Goal: Use online tool/utility: Utilize a website feature to perform a specific function

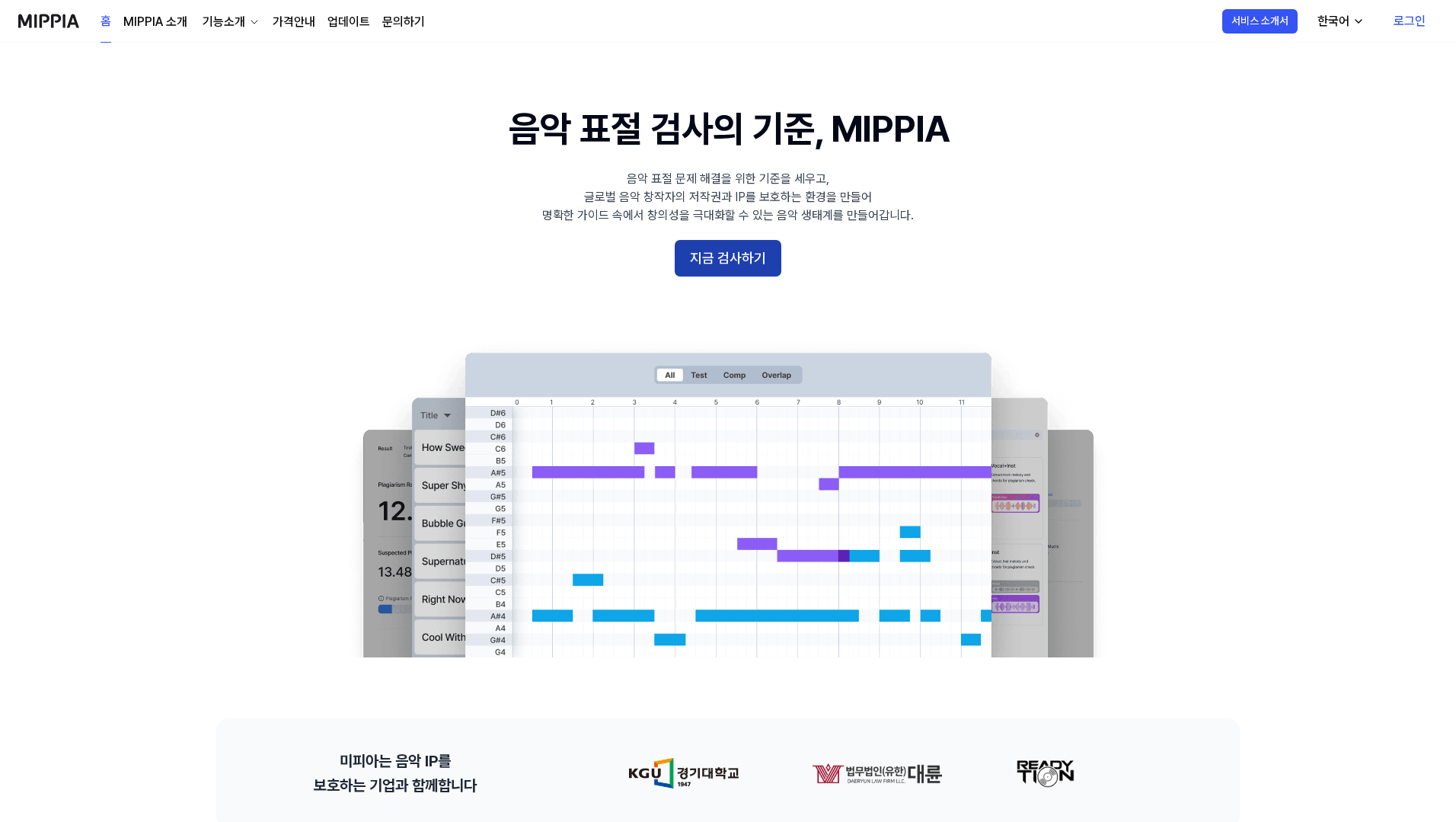
click at [759, 258] on button "지금 검사하기" at bounding box center [728, 258] width 106 height 37
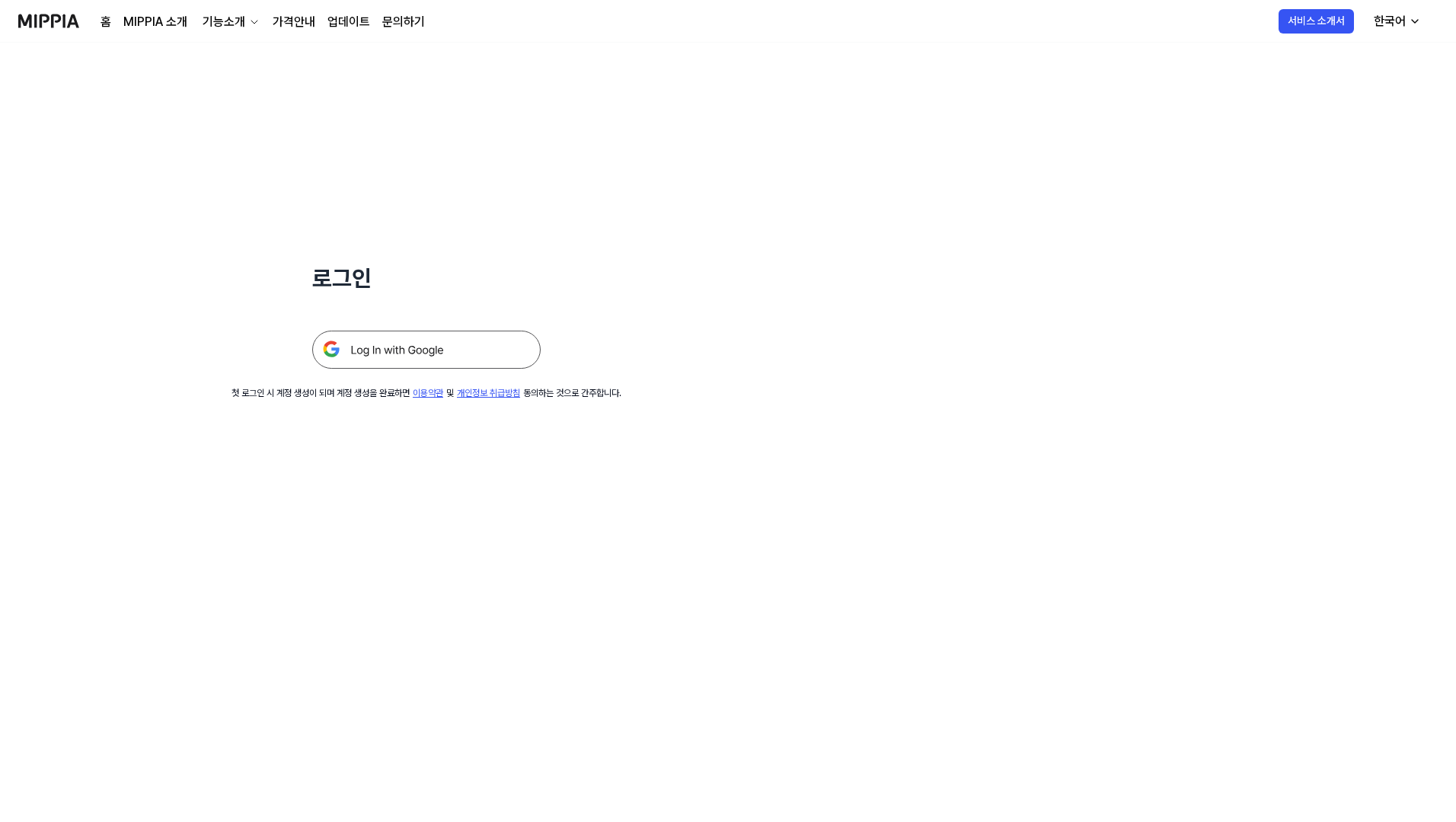
click at [383, 362] on img at bounding box center [427, 349] width 228 height 38
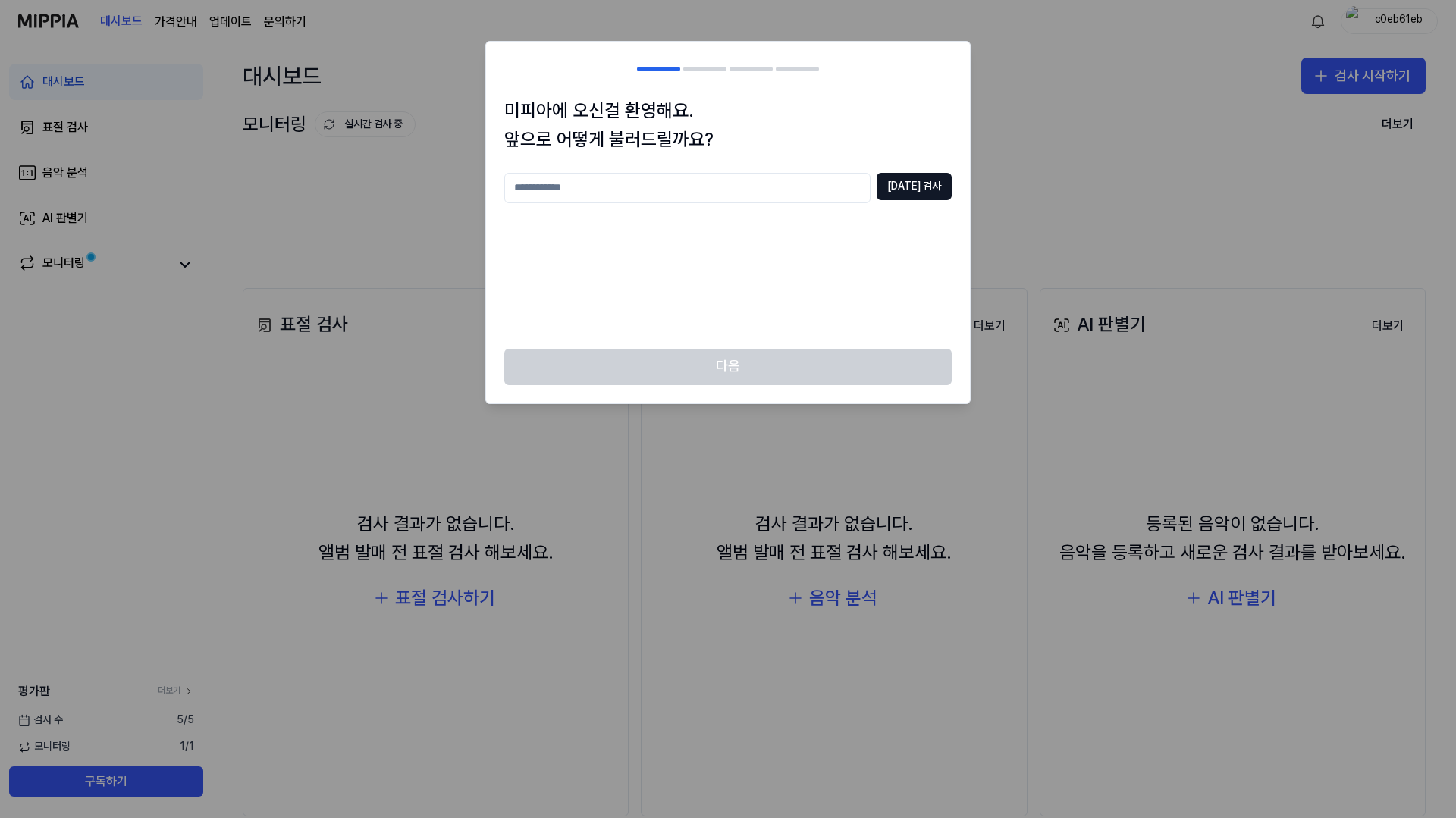
click at [715, 191] on input "text" at bounding box center [687, 188] width 366 height 31
type input "*****"
click at [917, 192] on button "[DATE] 검사" at bounding box center [914, 186] width 75 height 27
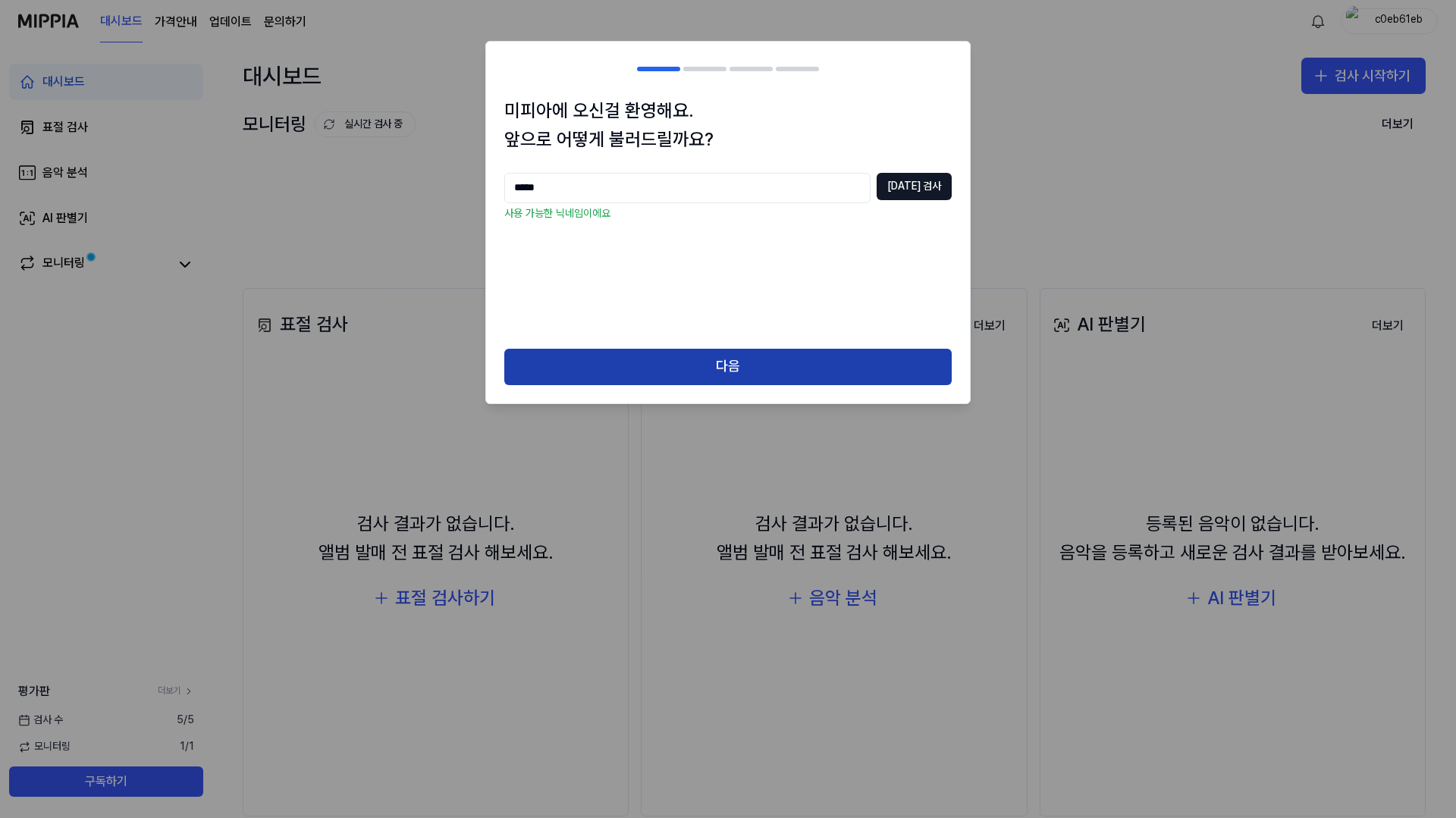
click at [767, 377] on button "다음" at bounding box center [728, 367] width 447 height 36
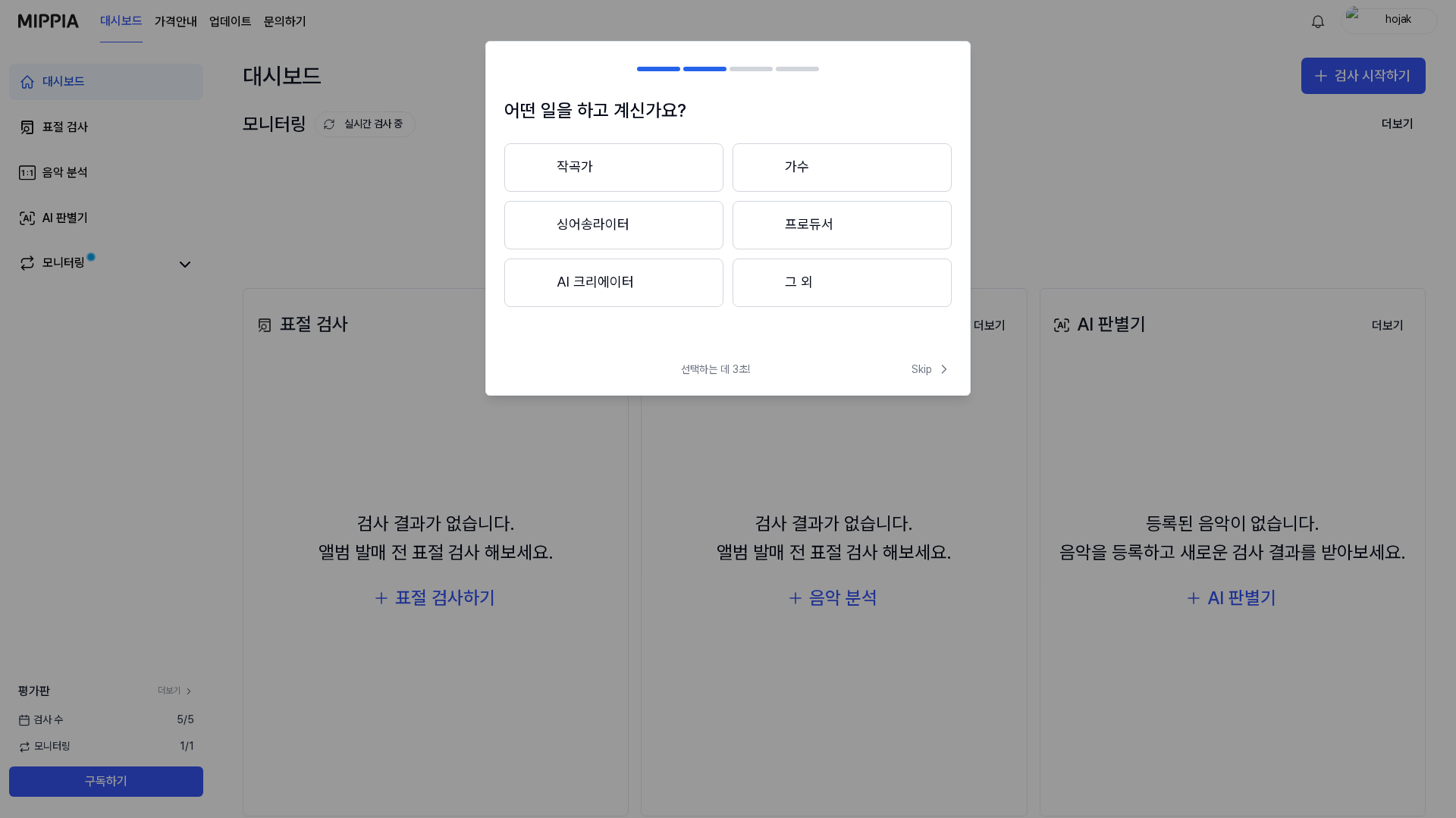
click at [804, 278] on button "그 외" at bounding box center [842, 282] width 220 height 48
click at [648, 153] on button "그 외" at bounding box center [614, 167] width 220 height 48
click at [825, 291] on button "그 외" at bounding box center [842, 282] width 220 height 48
click at [631, 229] on button "3년 이하" at bounding box center [614, 225] width 220 height 50
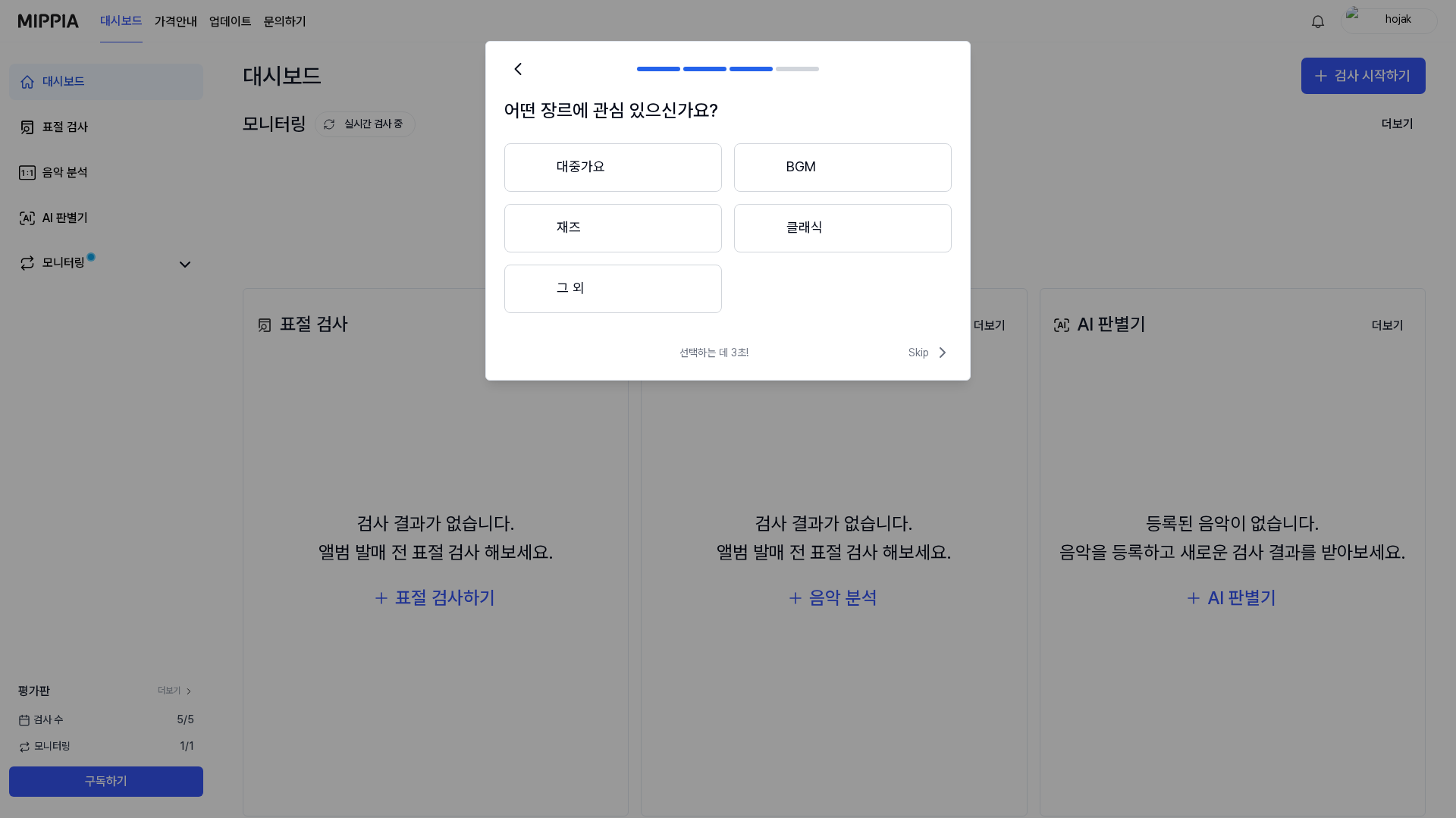
click at [654, 169] on button "대중가요" at bounding box center [613, 167] width 218 height 48
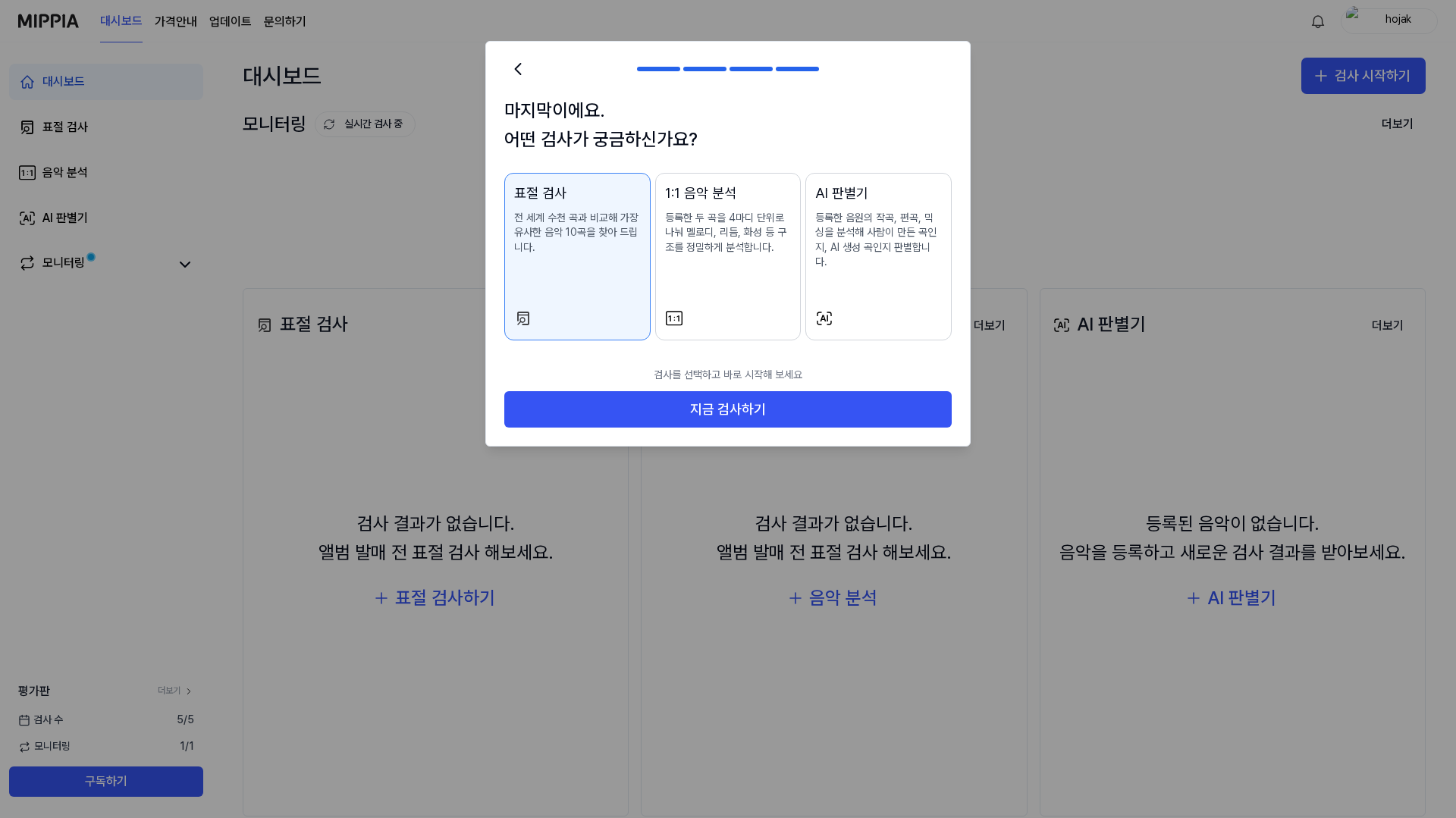
click at [642, 217] on button "표절 검사 전 세계 수천 곡과 비교해 가장 유사한 음악 10곡을 찾아 드립니다." at bounding box center [577, 257] width 147 height 168
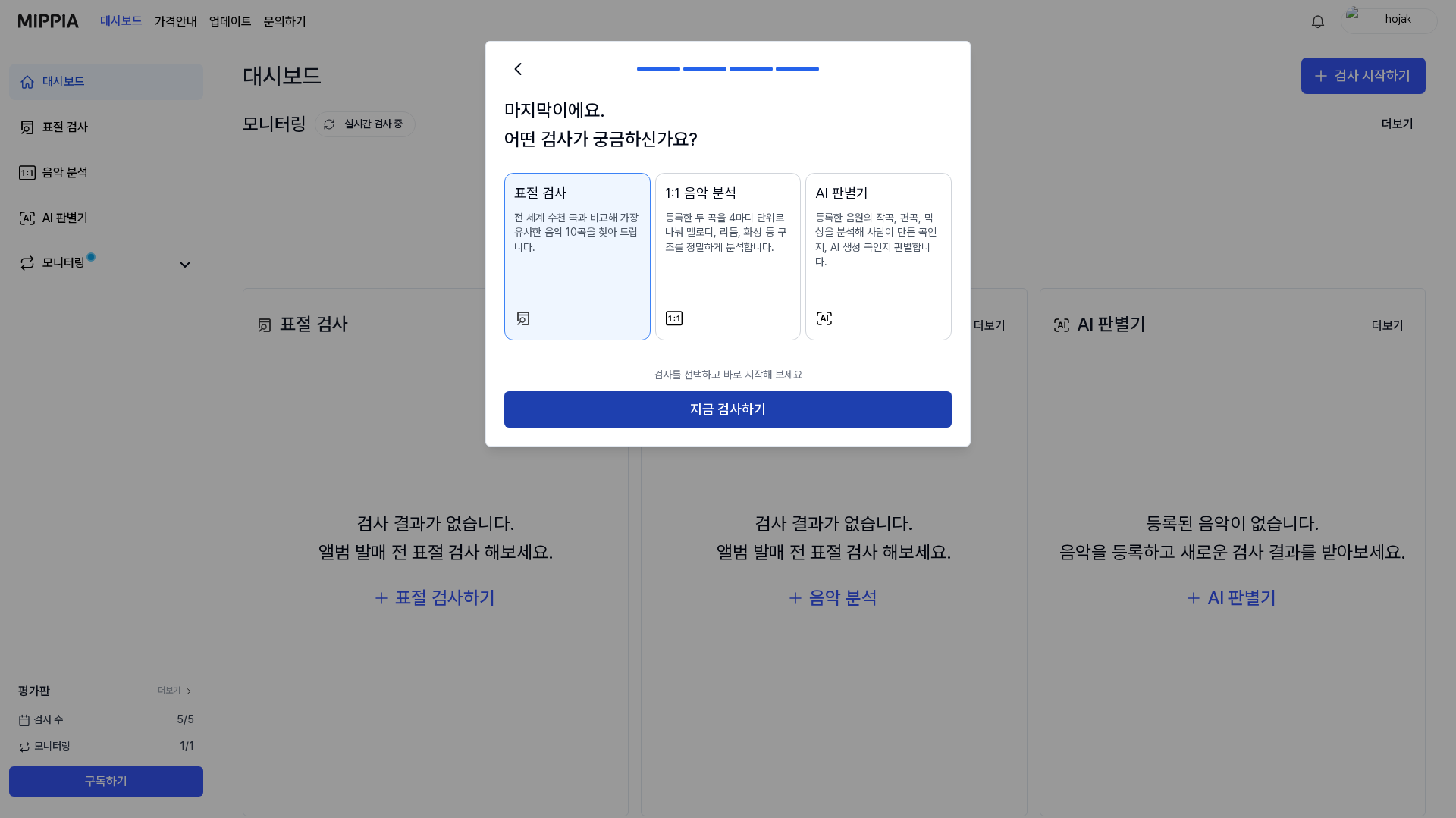
click at [677, 392] on button "지금 검사하기" at bounding box center [728, 409] width 447 height 36
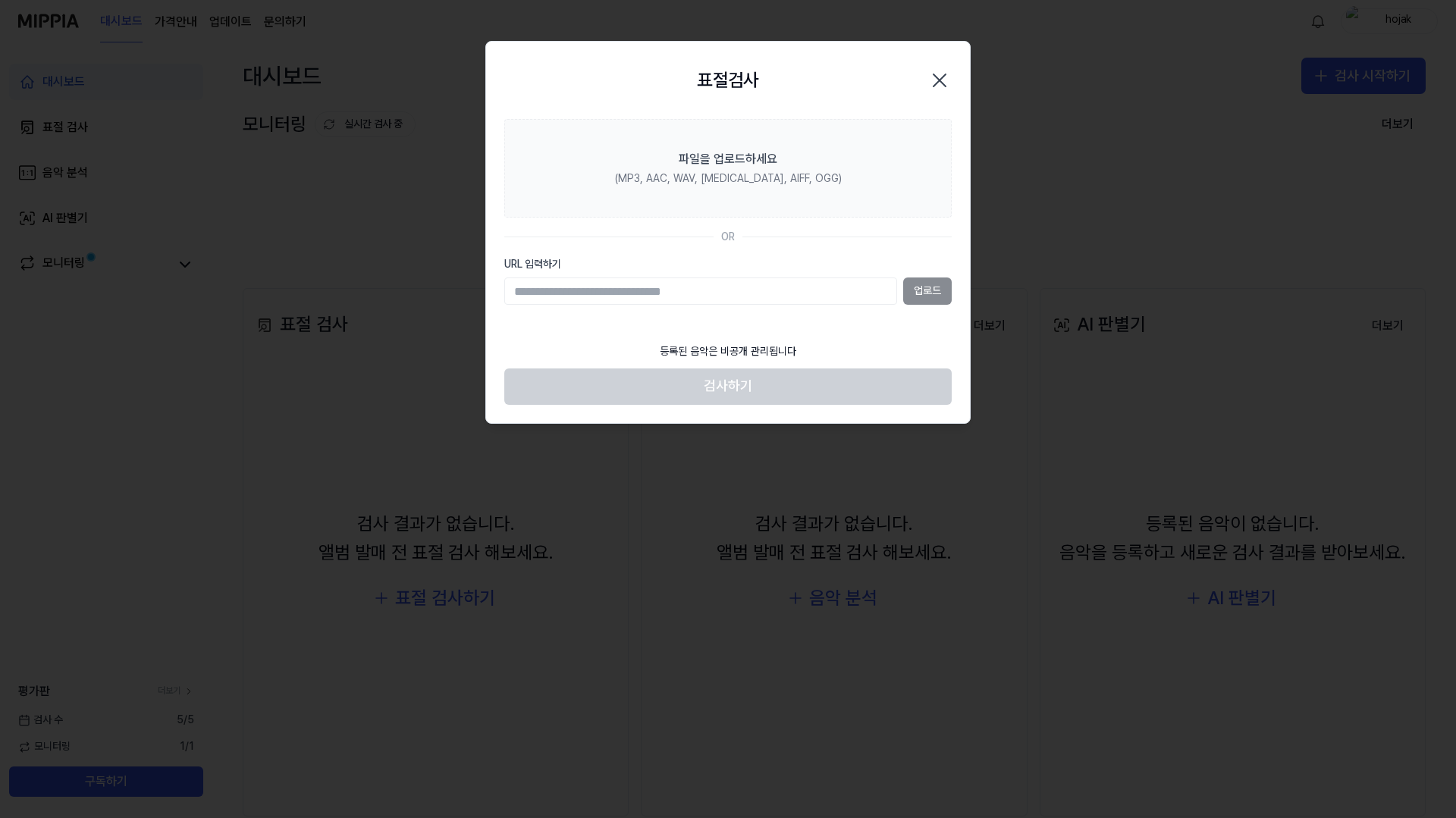
click at [612, 287] on input "URL 입력하기" at bounding box center [700, 291] width 392 height 27
paste input "**********"
type input "**********"
click at [946, 290] on button "업로드" at bounding box center [926, 291] width 48 height 27
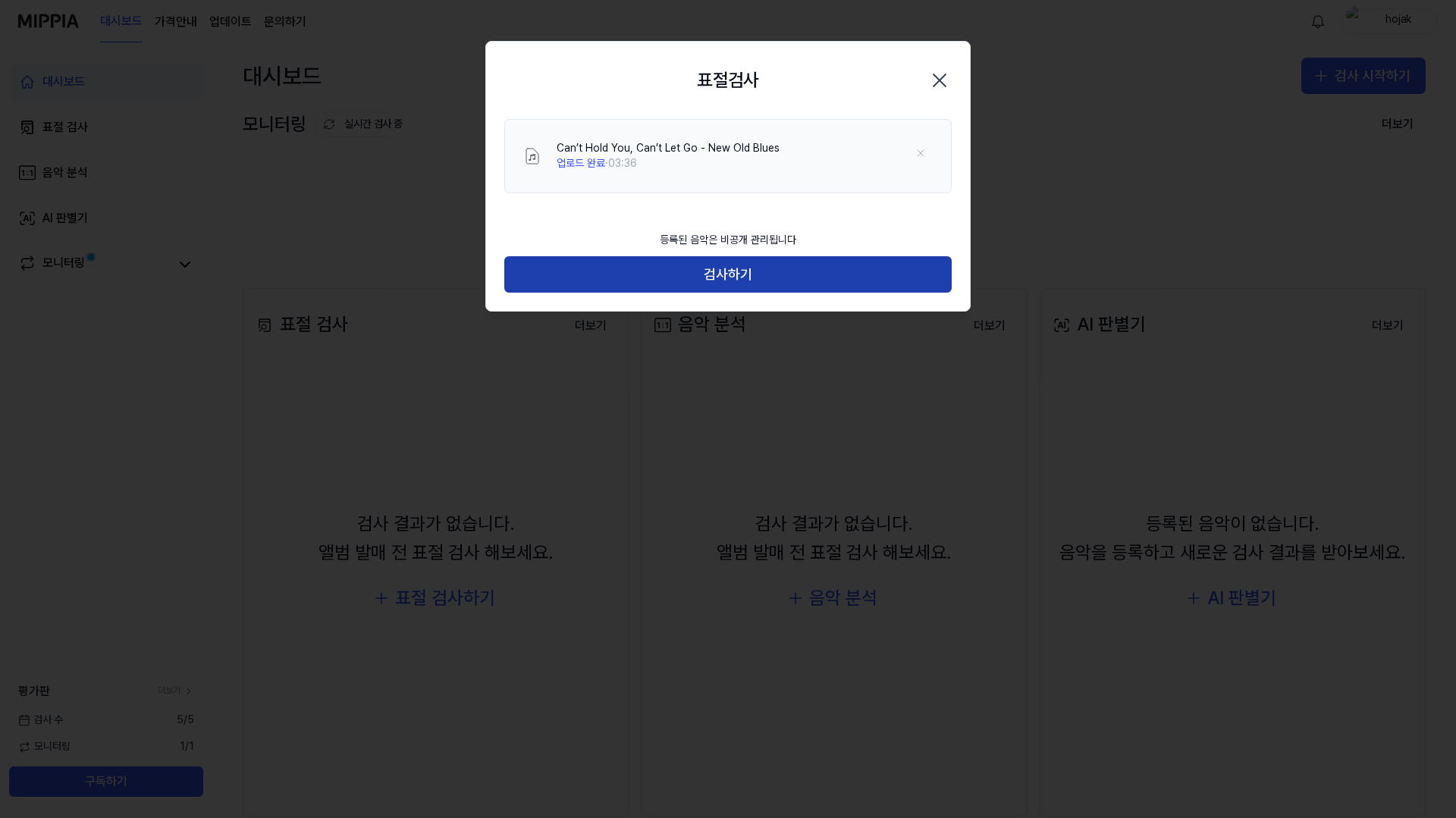
click at [718, 278] on button "검사하기" at bounding box center [728, 274] width 447 height 36
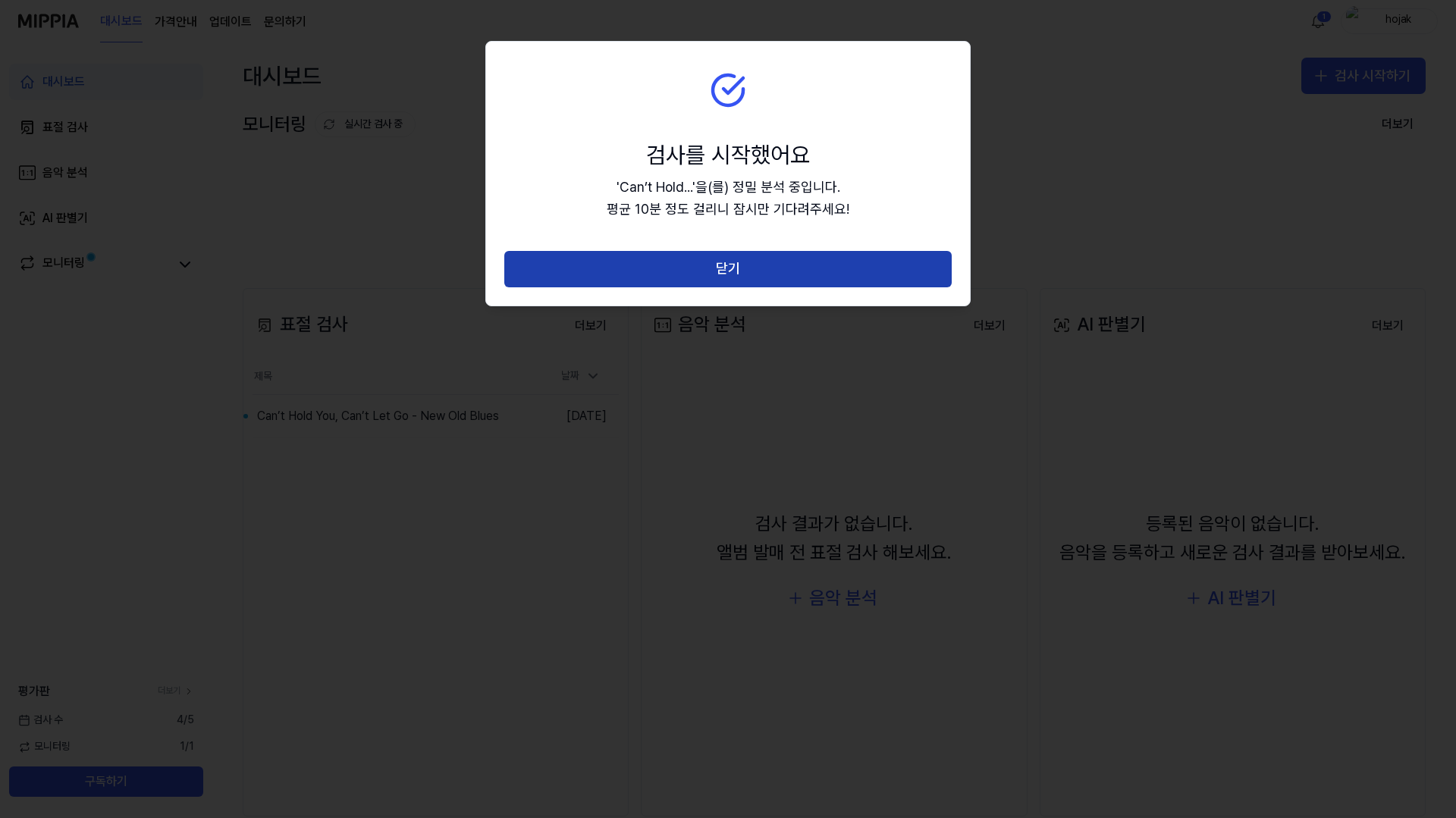
click at [753, 275] on button "닫기" at bounding box center [728, 269] width 447 height 36
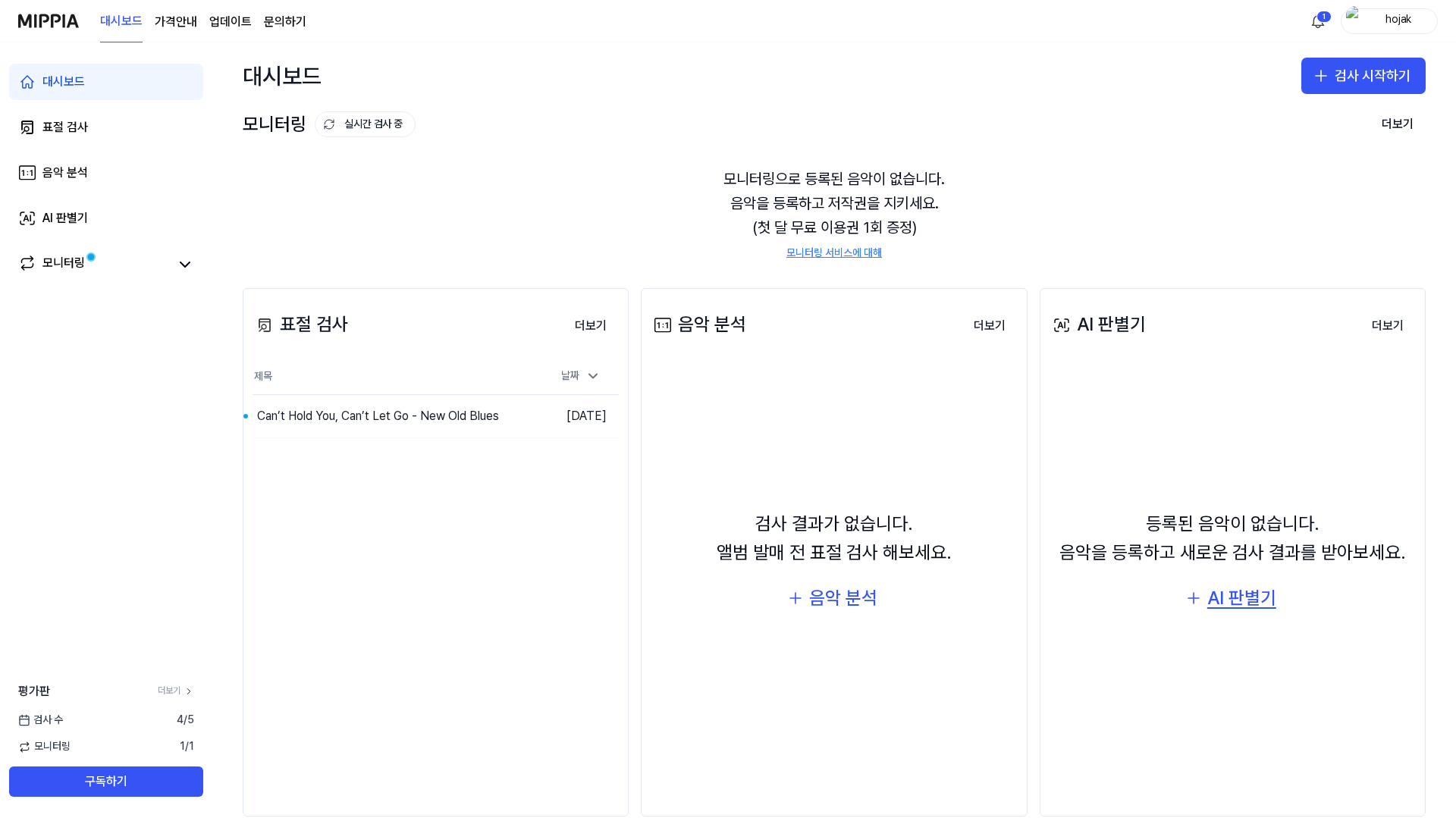
click at [1234, 600] on div "AI 판별기" at bounding box center [1241, 598] width 69 height 29
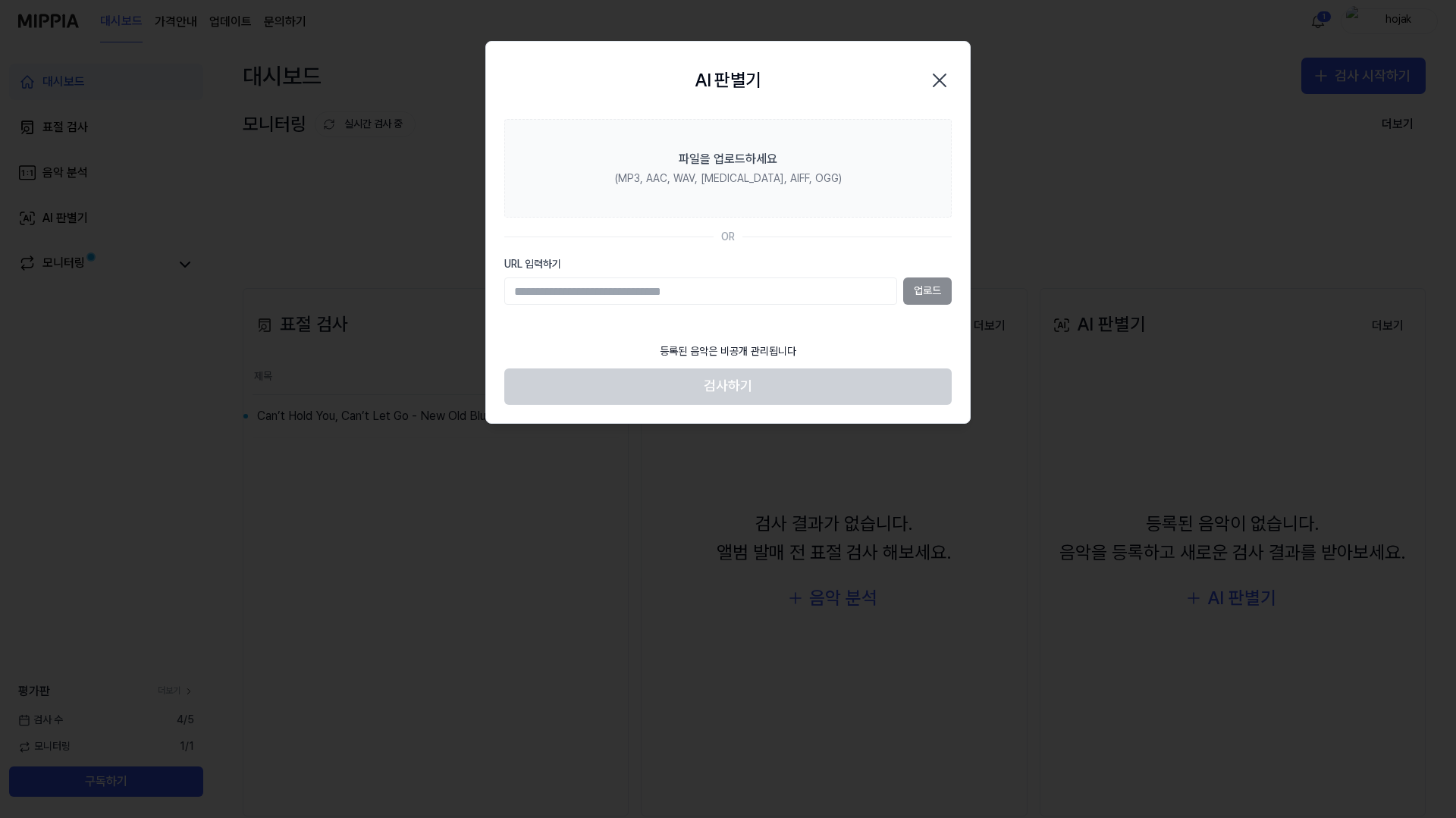
click at [797, 292] on input "URL 입력하기" at bounding box center [700, 291] width 392 height 27
type input "**********"
click at [910, 292] on button "업로드" at bounding box center [926, 291] width 48 height 27
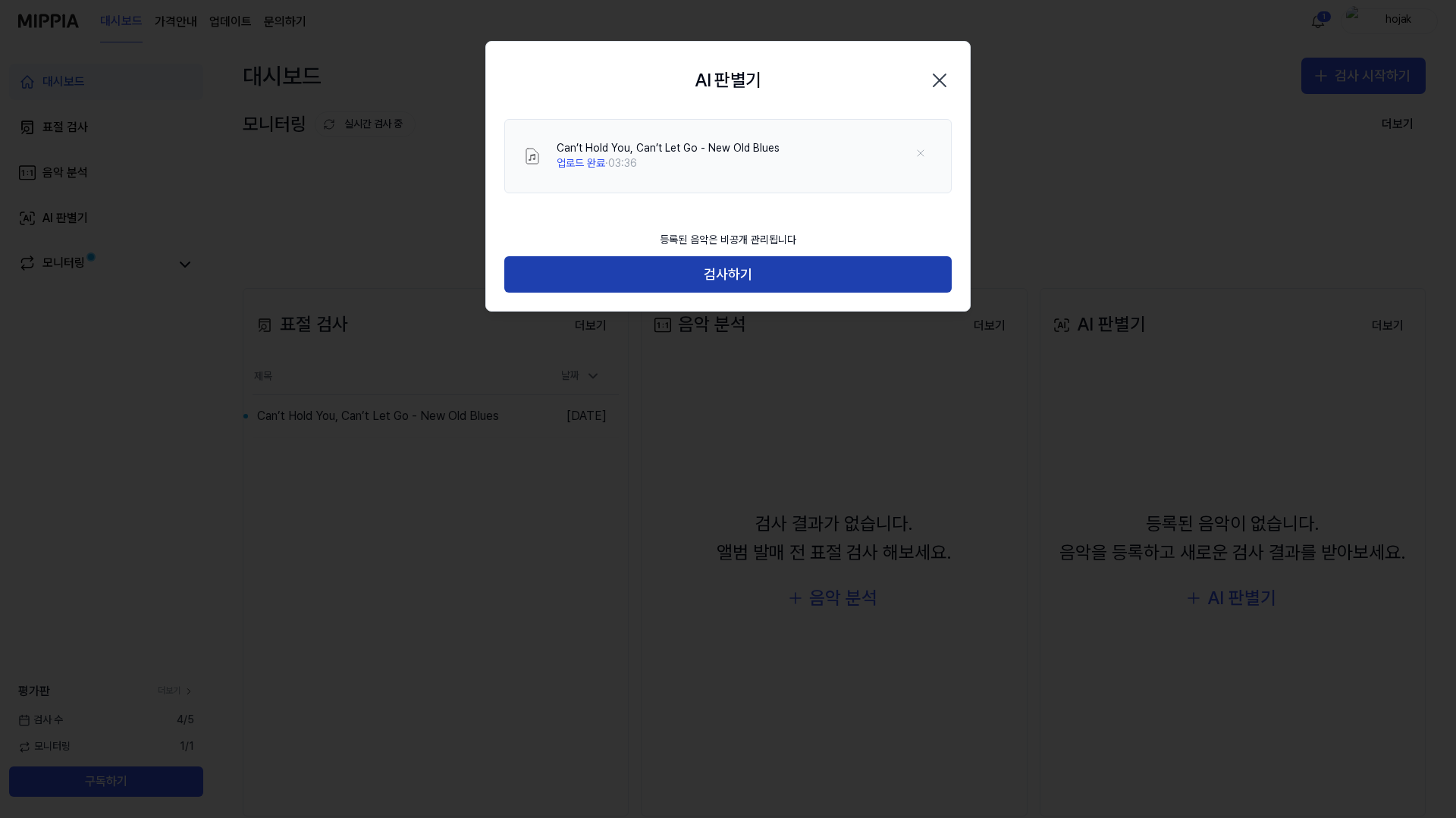
click at [853, 282] on button "검사하기" at bounding box center [728, 274] width 447 height 36
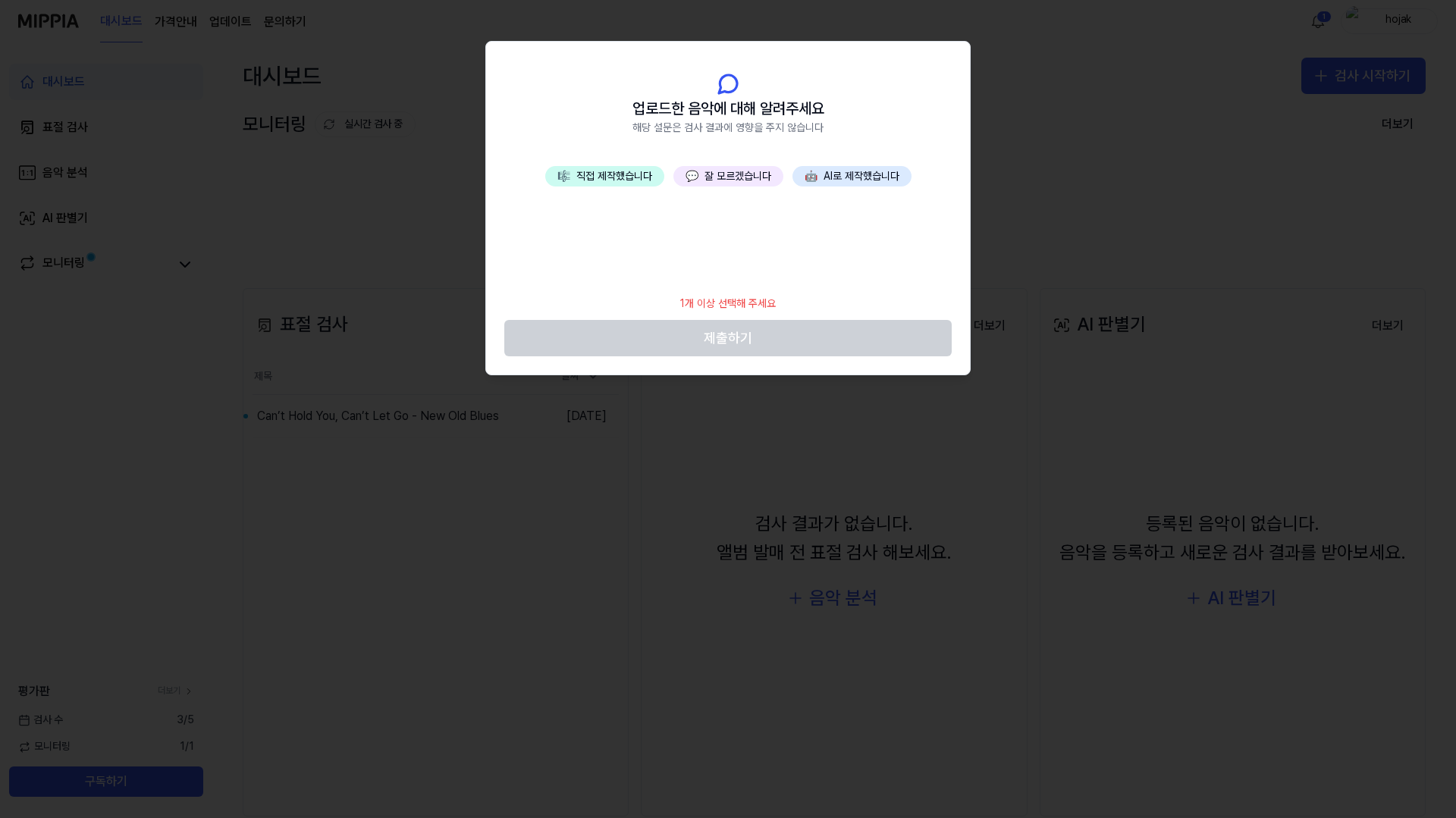
click at [750, 170] on button "💬 잘 모르겠습니다" at bounding box center [728, 176] width 110 height 21
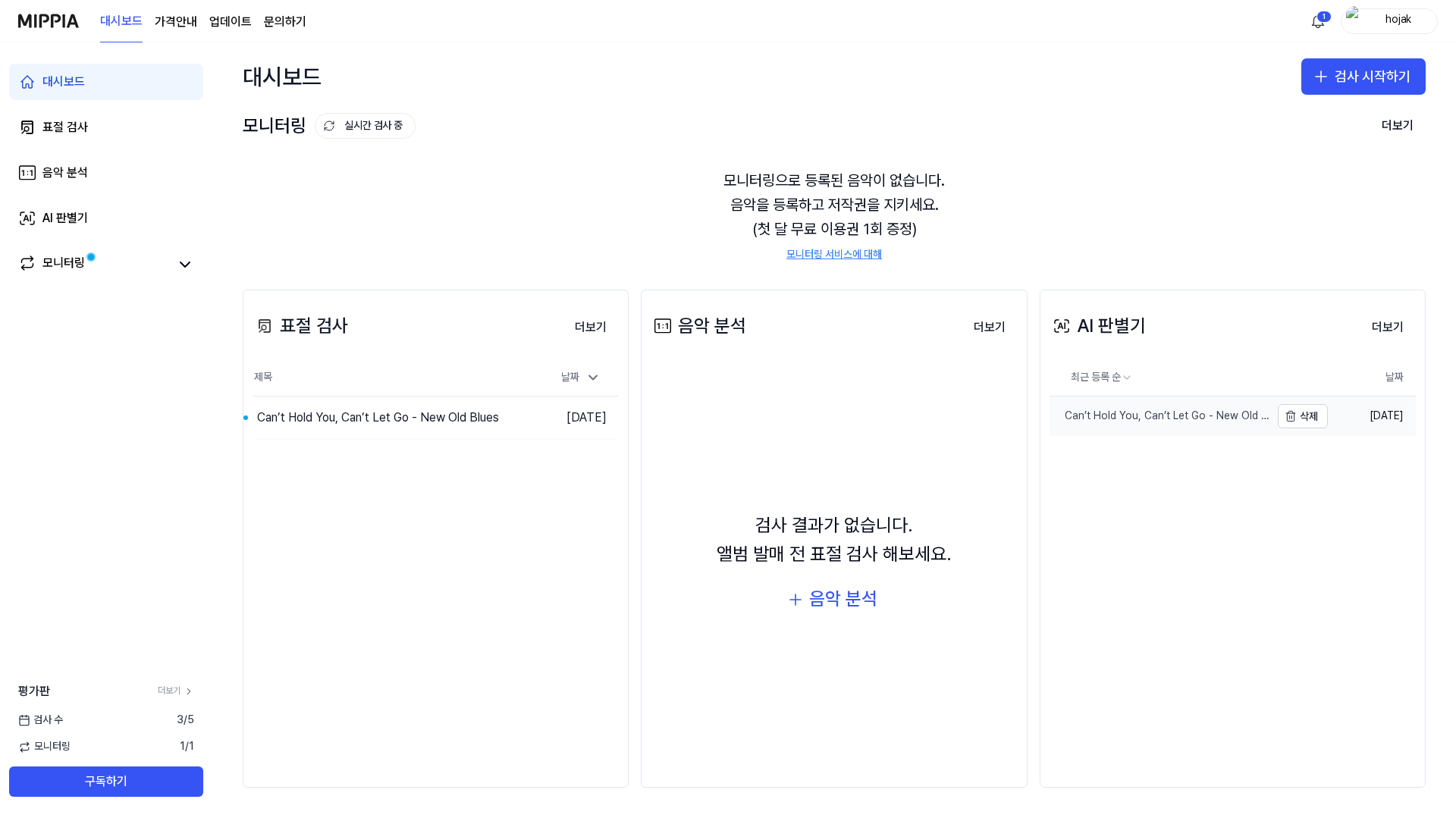
click at [1104, 415] on div "Can’t Hold You, Can’t Let Go - New Old Blues" at bounding box center [1159, 416] width 220 height 15
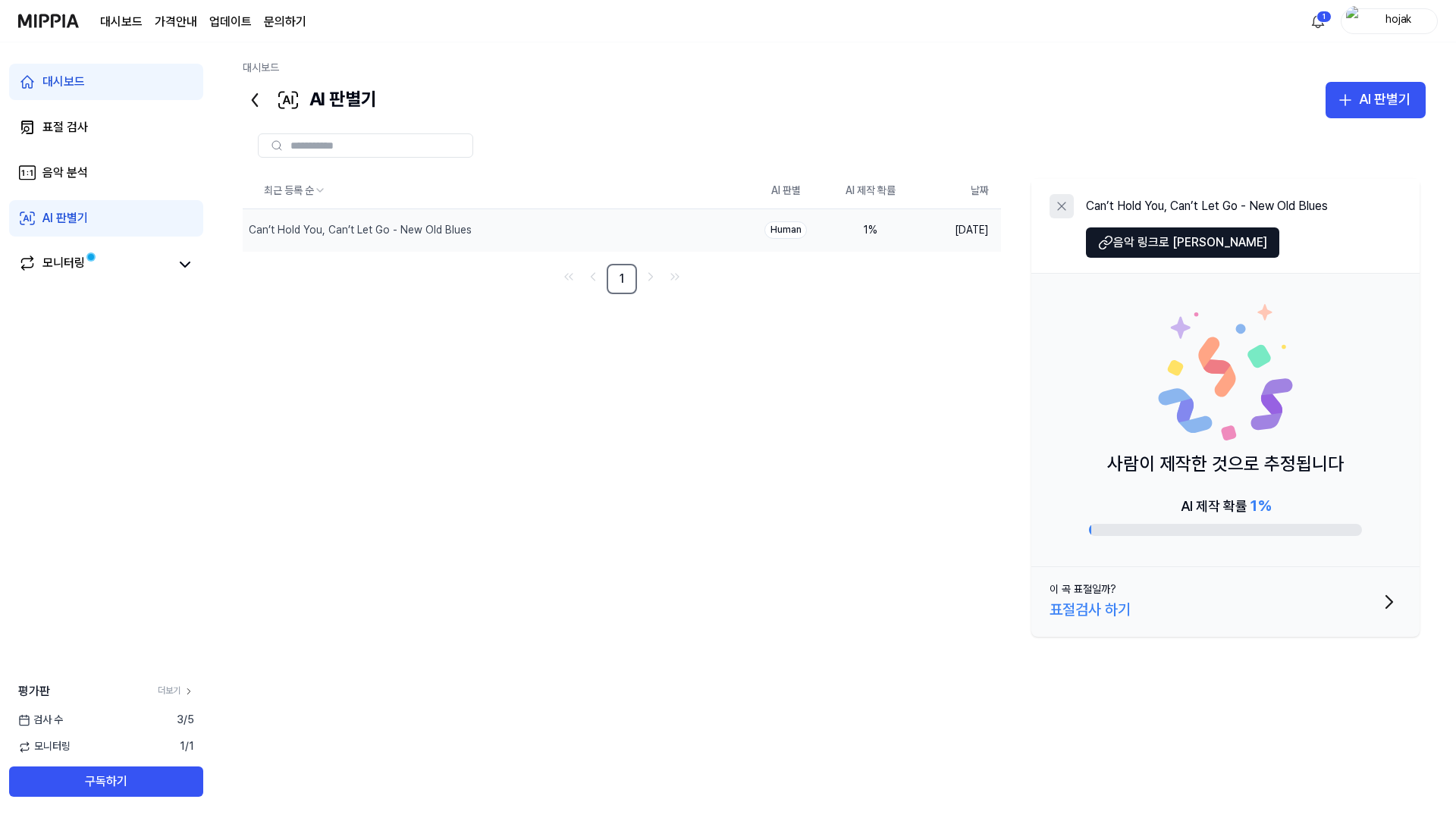
click at [1060, 203] on icon at bounding box center [1061, 206] width 15 height 15
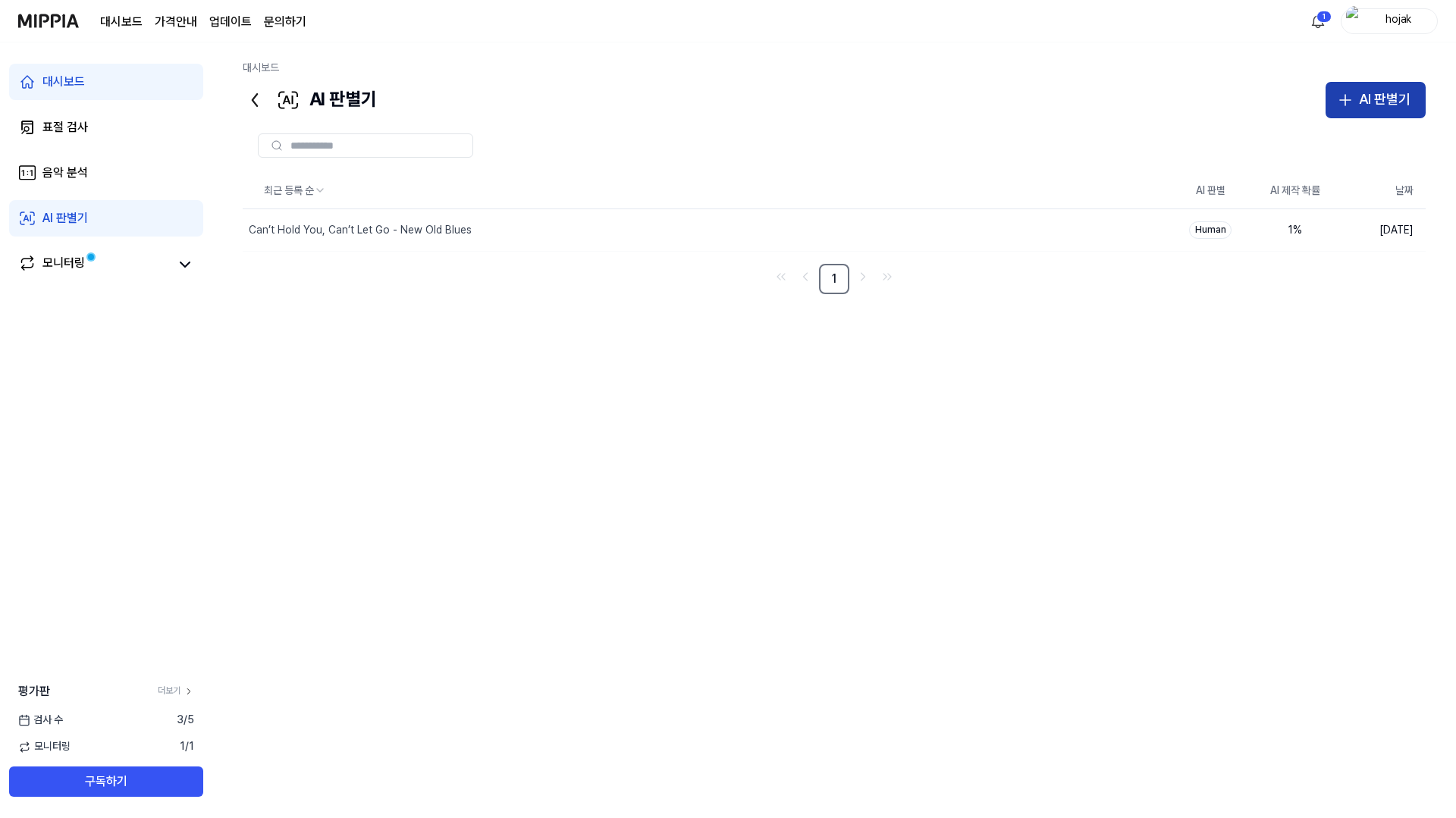
click at [1397, 93] on div "AI 판별기" at bounding box center [1384, 100] width 52 height 22
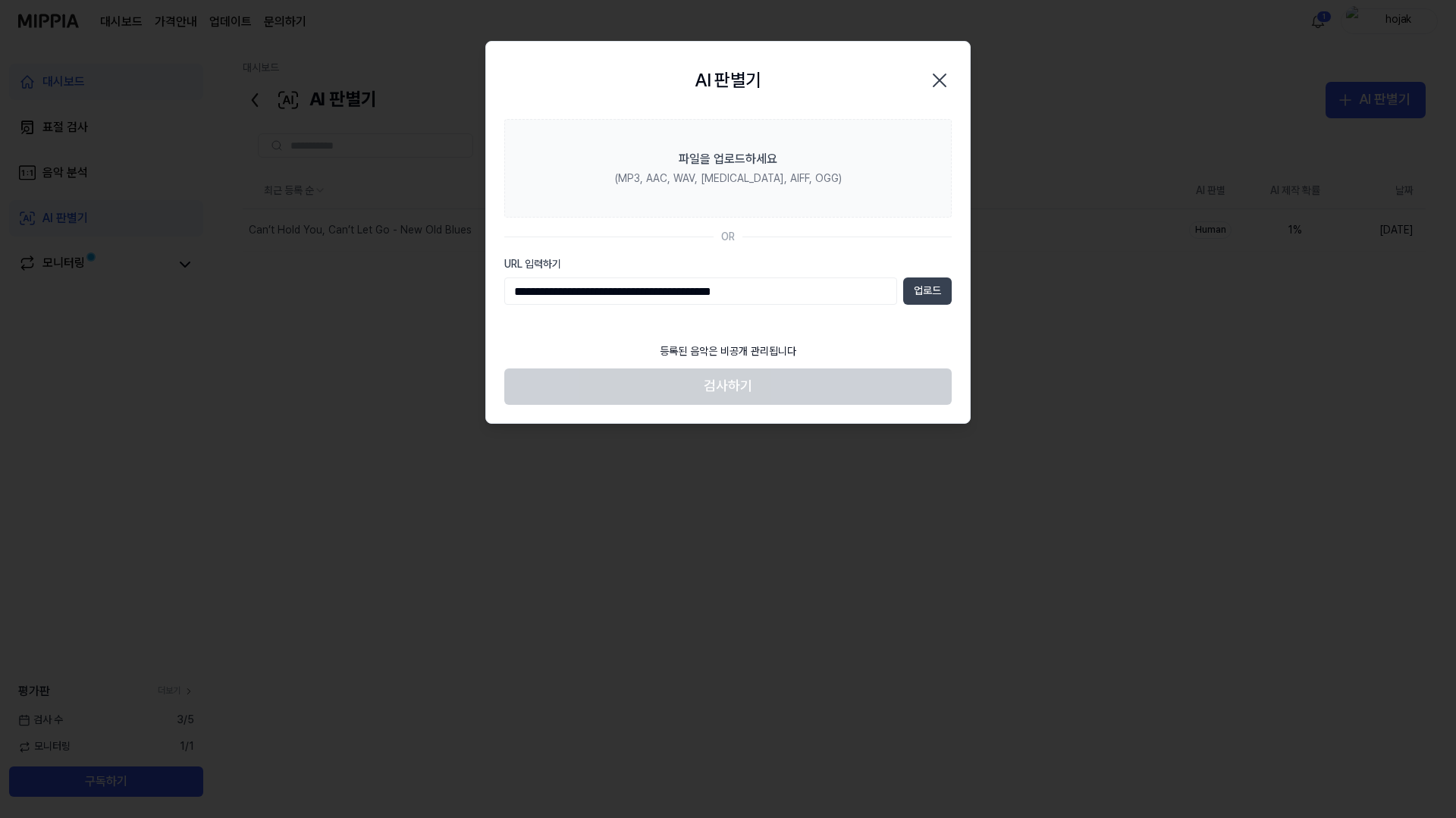
type input "**********"
click at [913, 292] on button "업로드" at bounding box center [926, 291] width 48 height 27
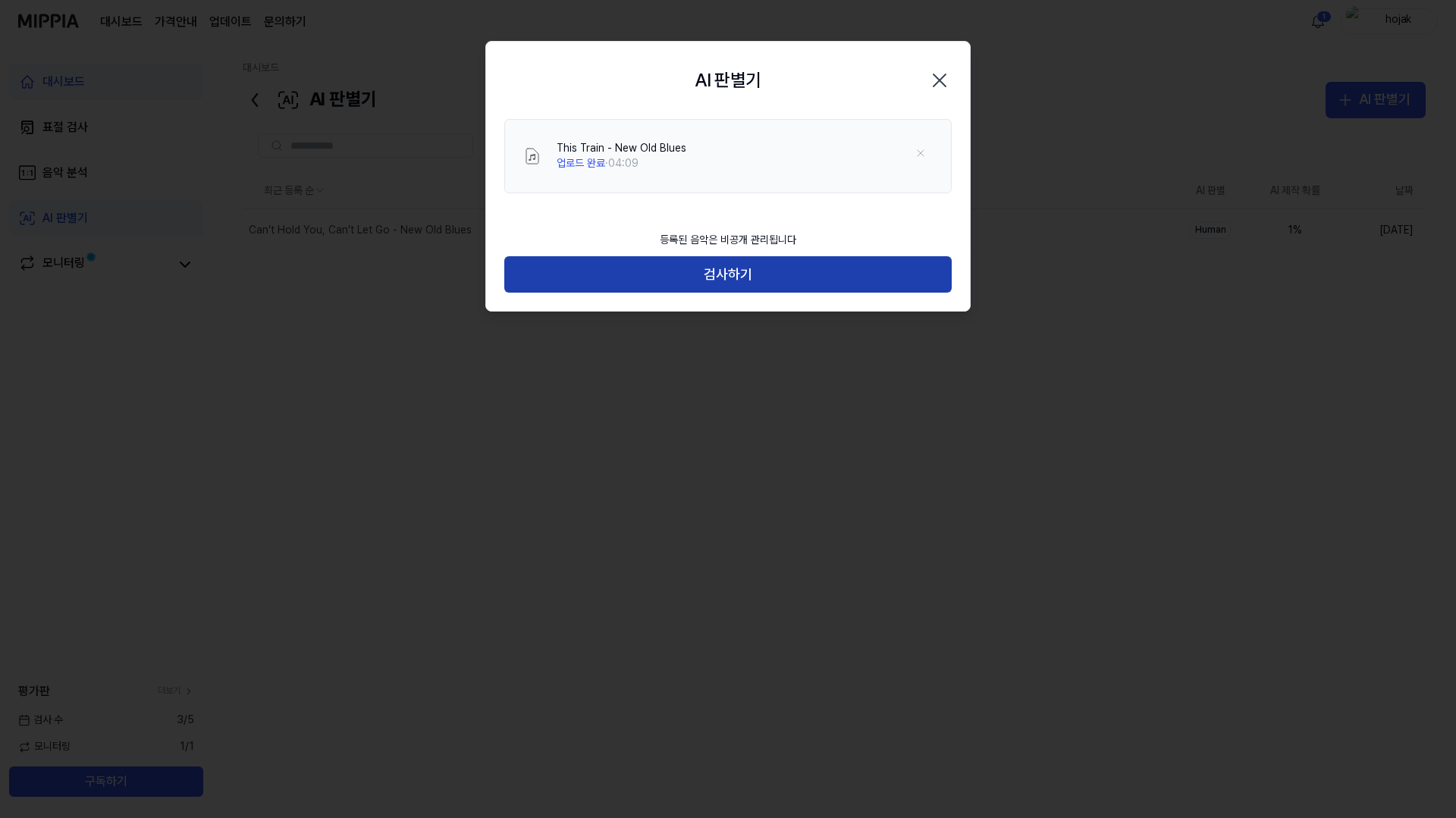
click at [776, 280] on button "검사하기" at bounding box center [728, 274] width 447 height 36
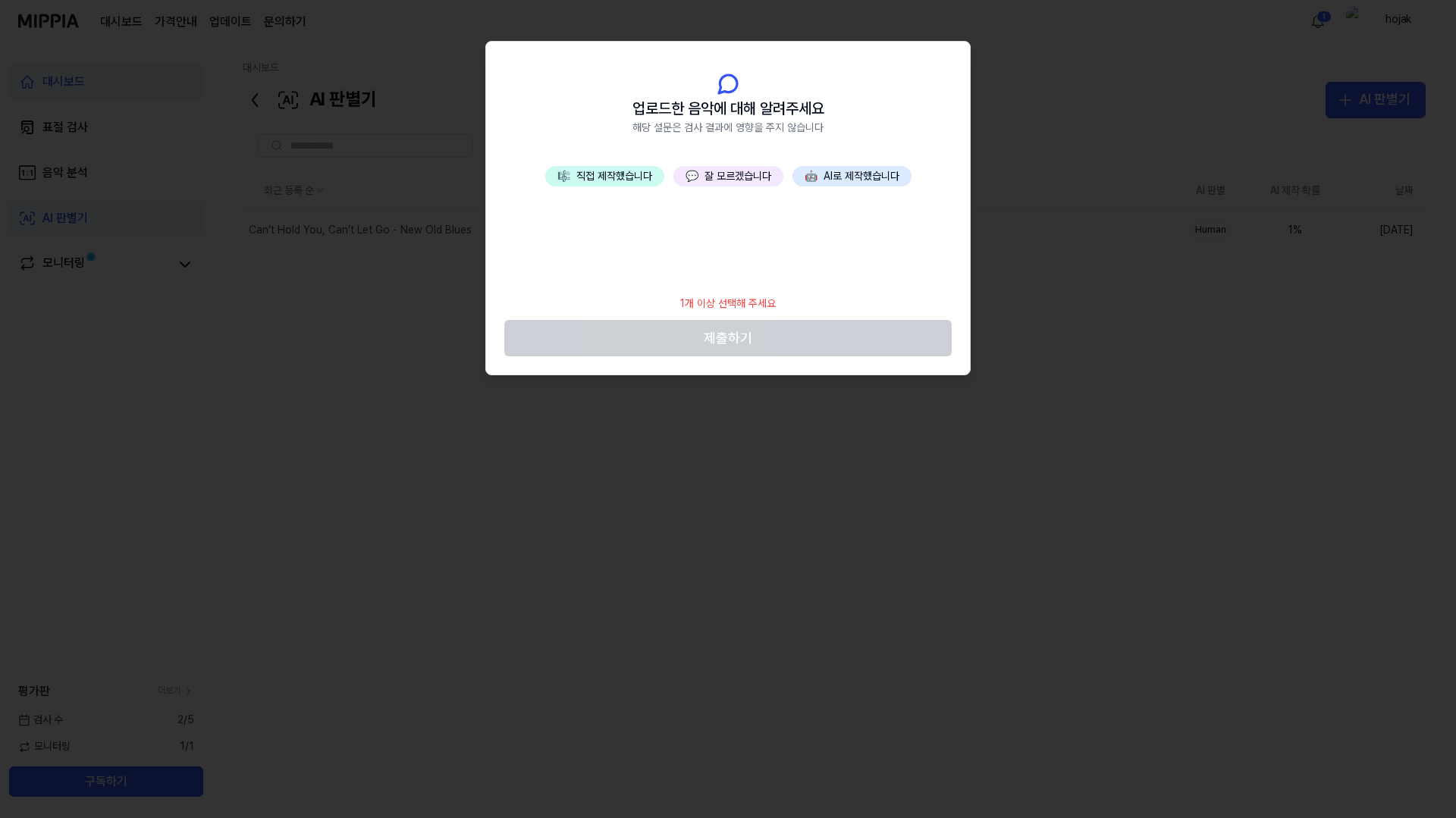
click at [854, 166] on button "🤖 AI로 제작했습니다" at bounding box center [852, 176] width 119 height 21
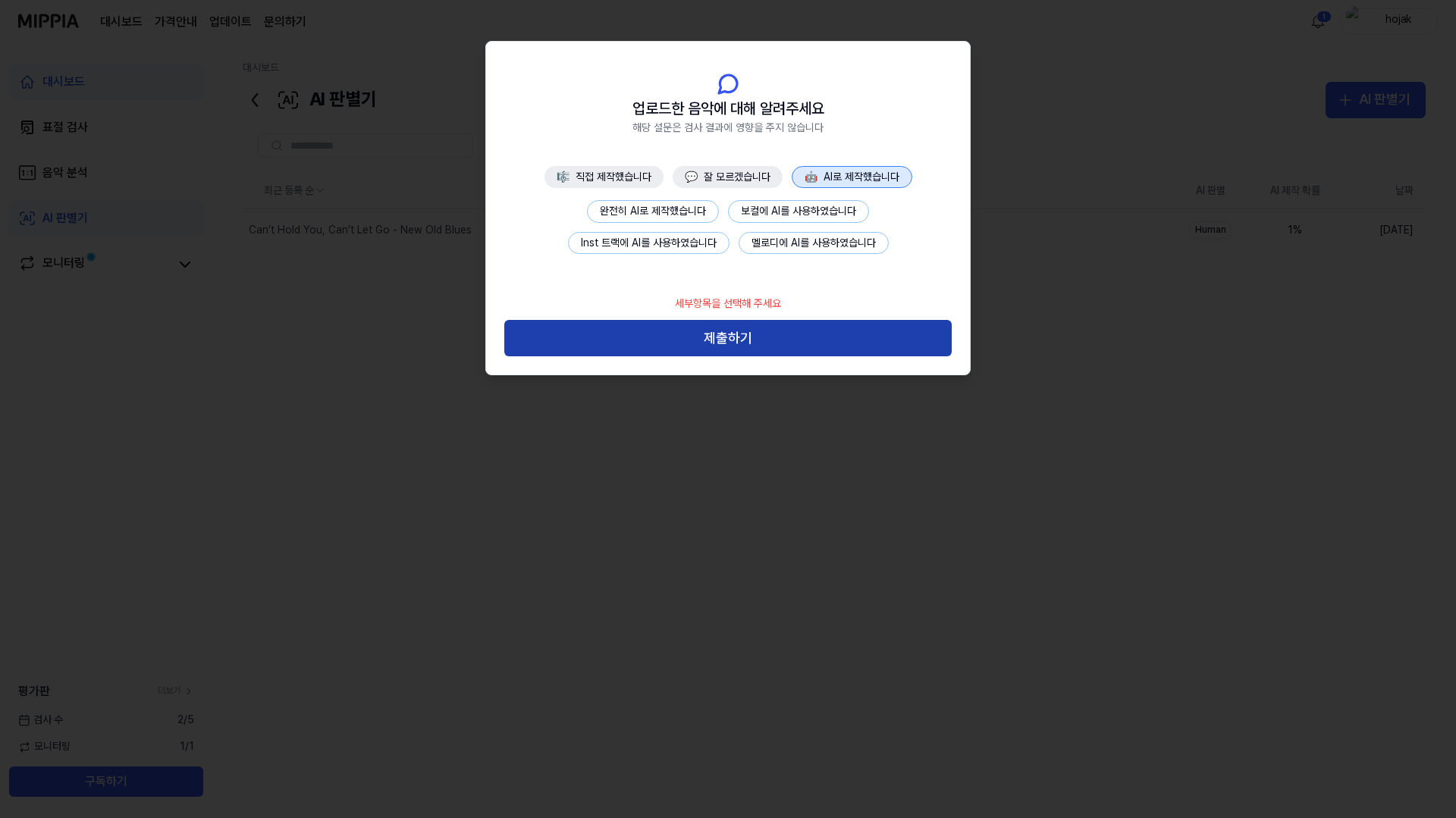
click at [731, 337] on button "제출하기" at bounding box center [728, 338] width 447 height 36
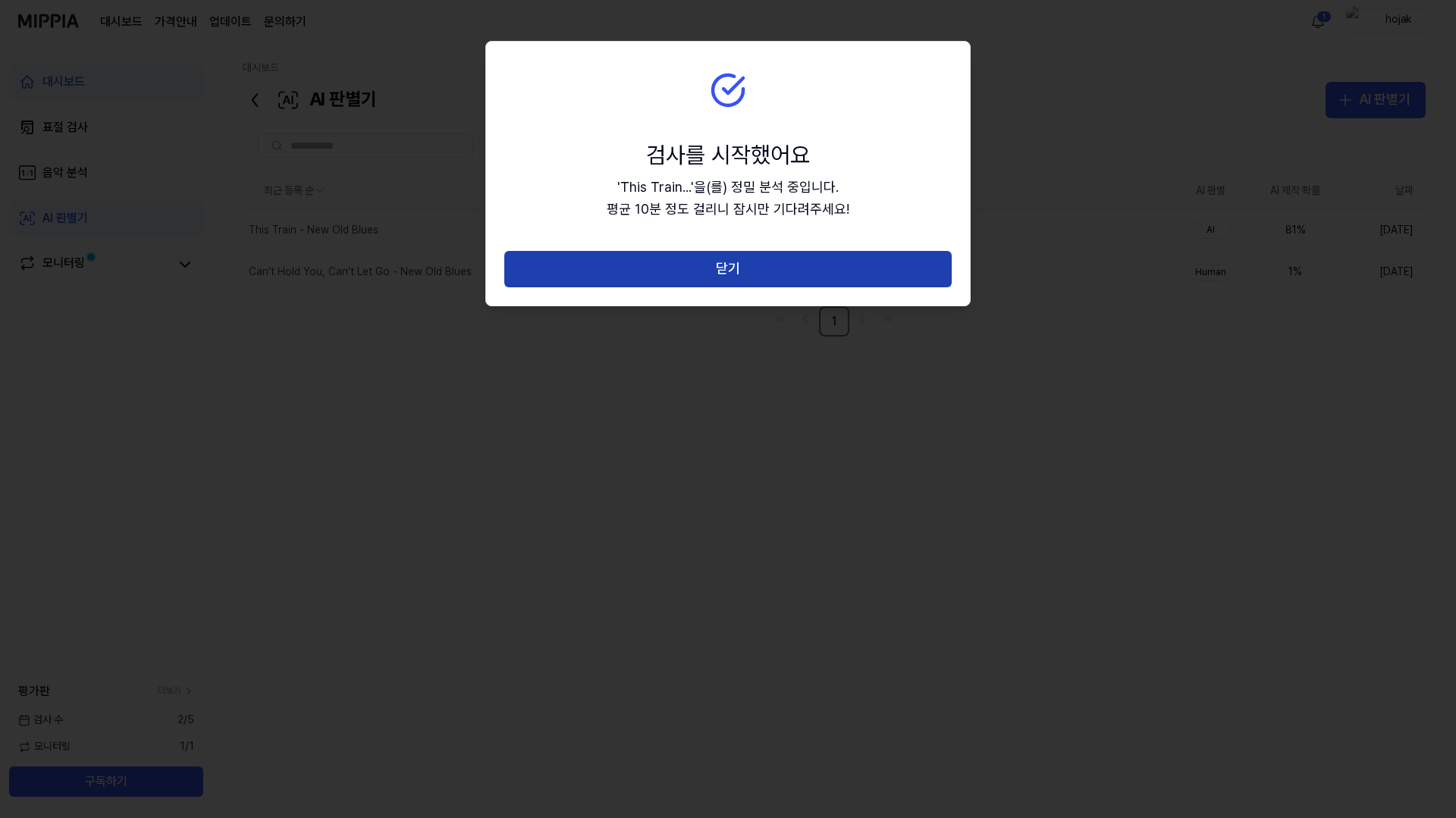
click at [657, 260] on button "닫기" at bounding box center [728, 269] width 447 height 36
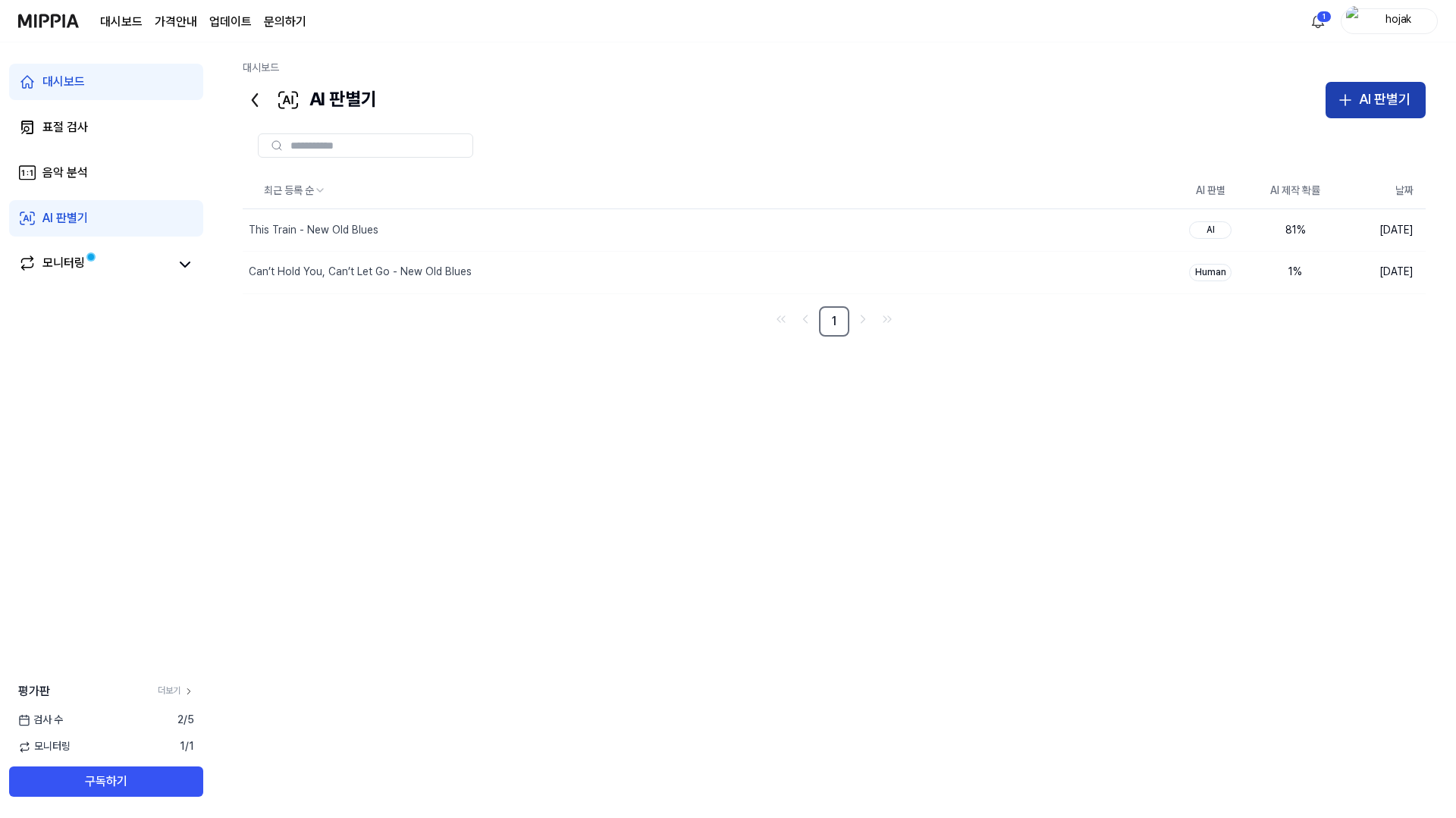
click at [1359, 101] on div "AI 판별기" at bounding box center [1384, 100] width 52 height 22
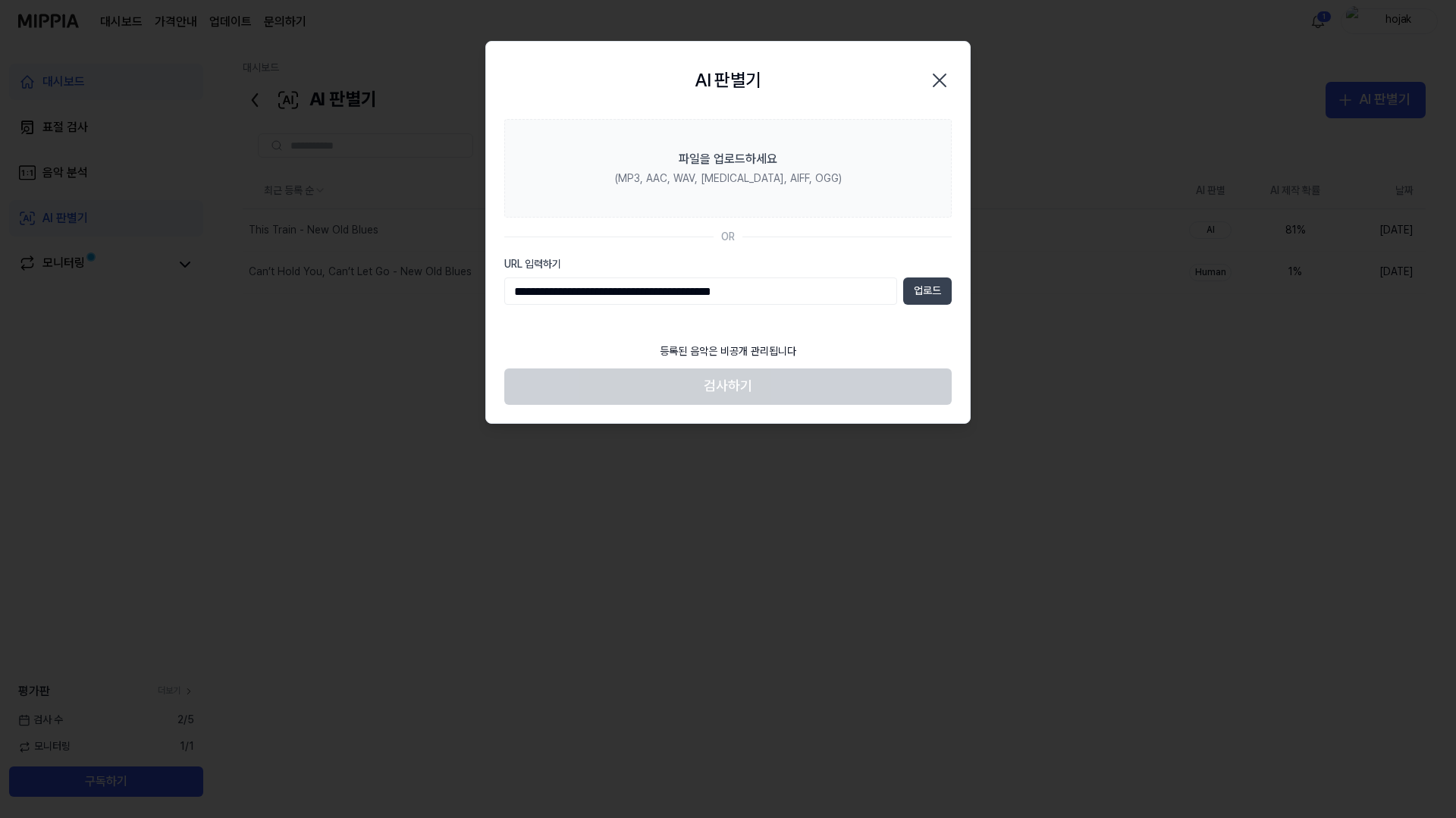
type input "**********"
click at [936, 287] on button "업로드" at bounding box center [926, 291] width 48 height 27
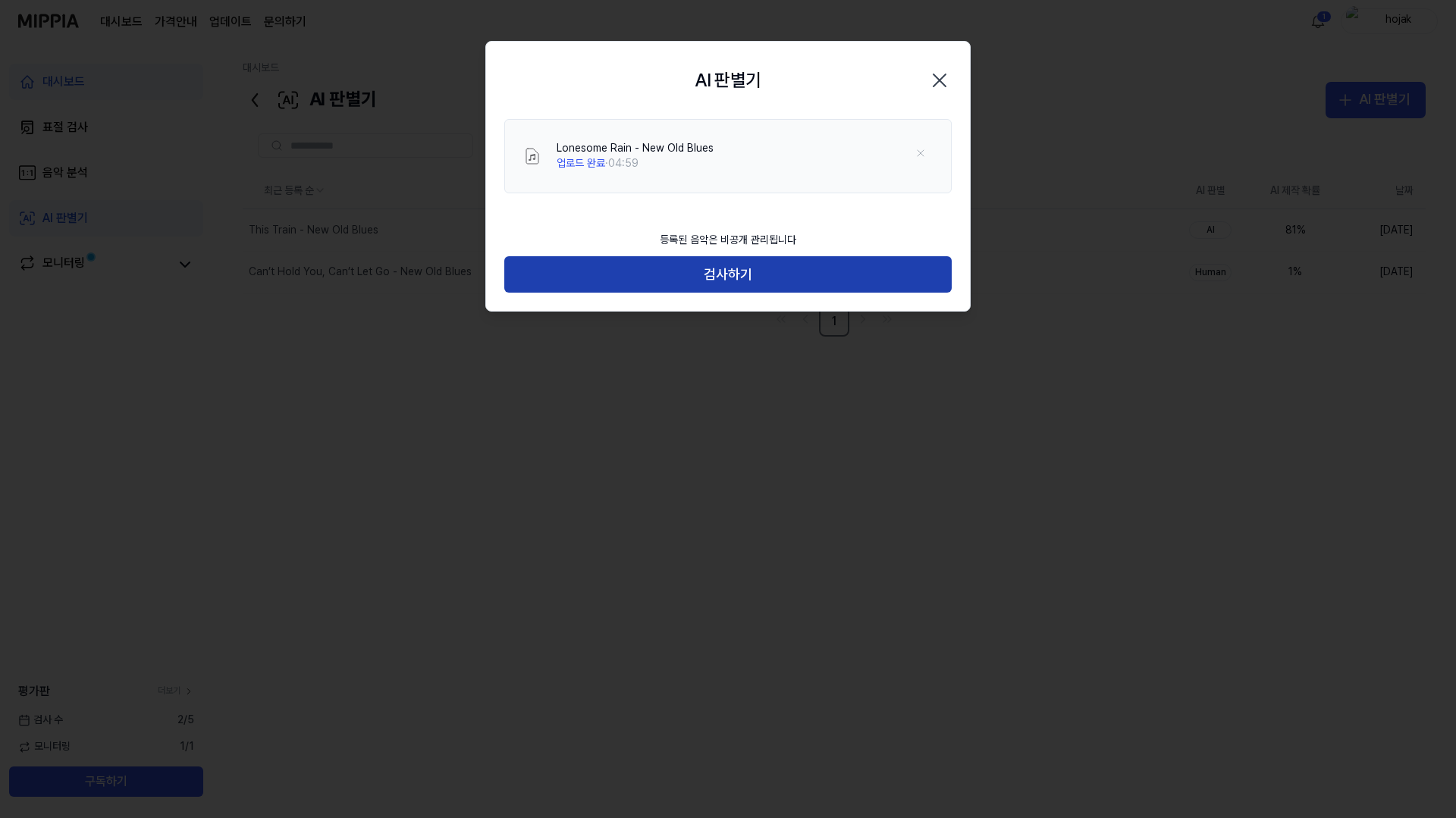
click at [752, 278] on button "검사하기" at bounding box center [728, 274] width 447 height 36
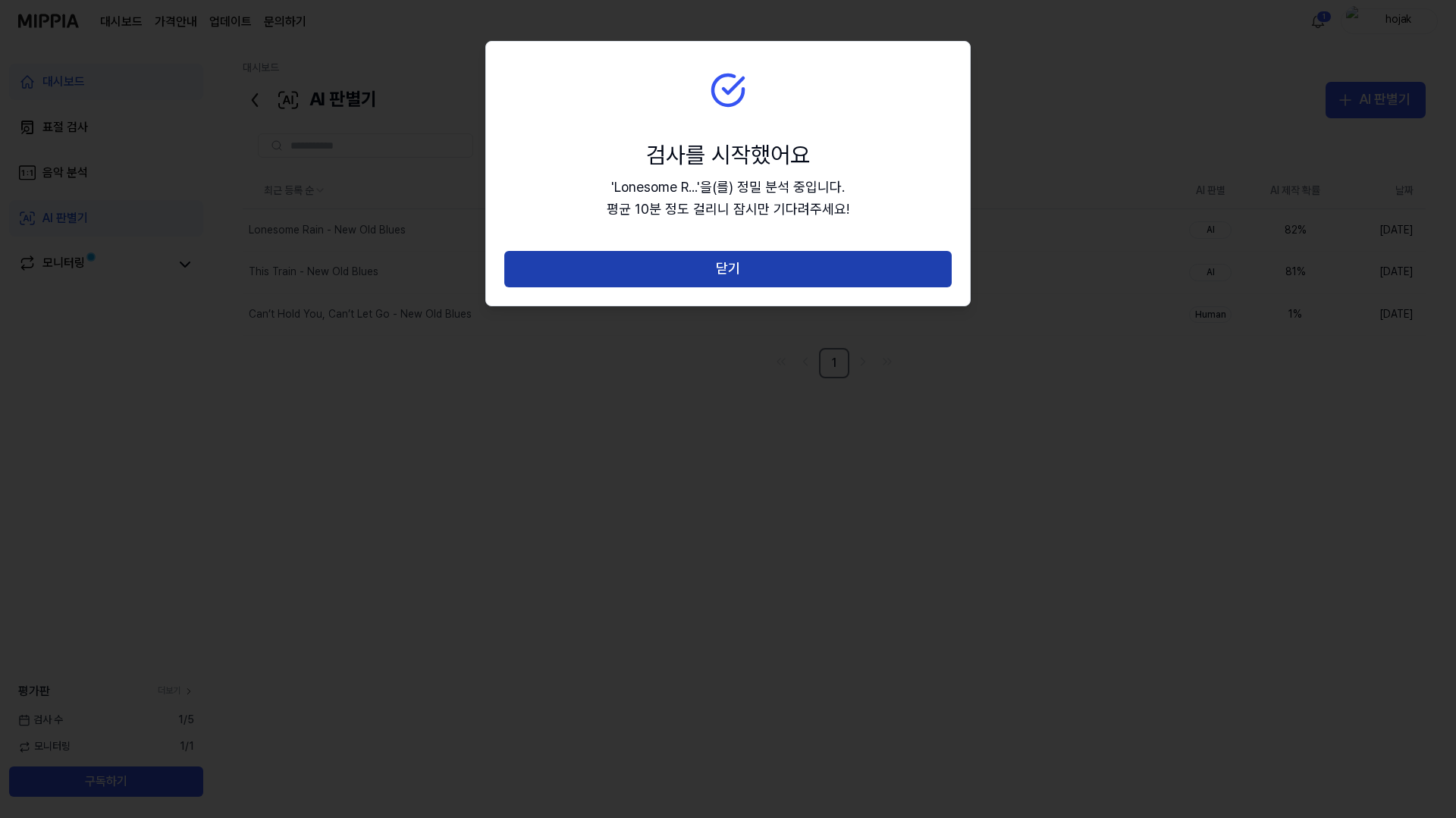
click at [653, 279] on button "닫기" at bounding box center [728, 269] width 447 height 36
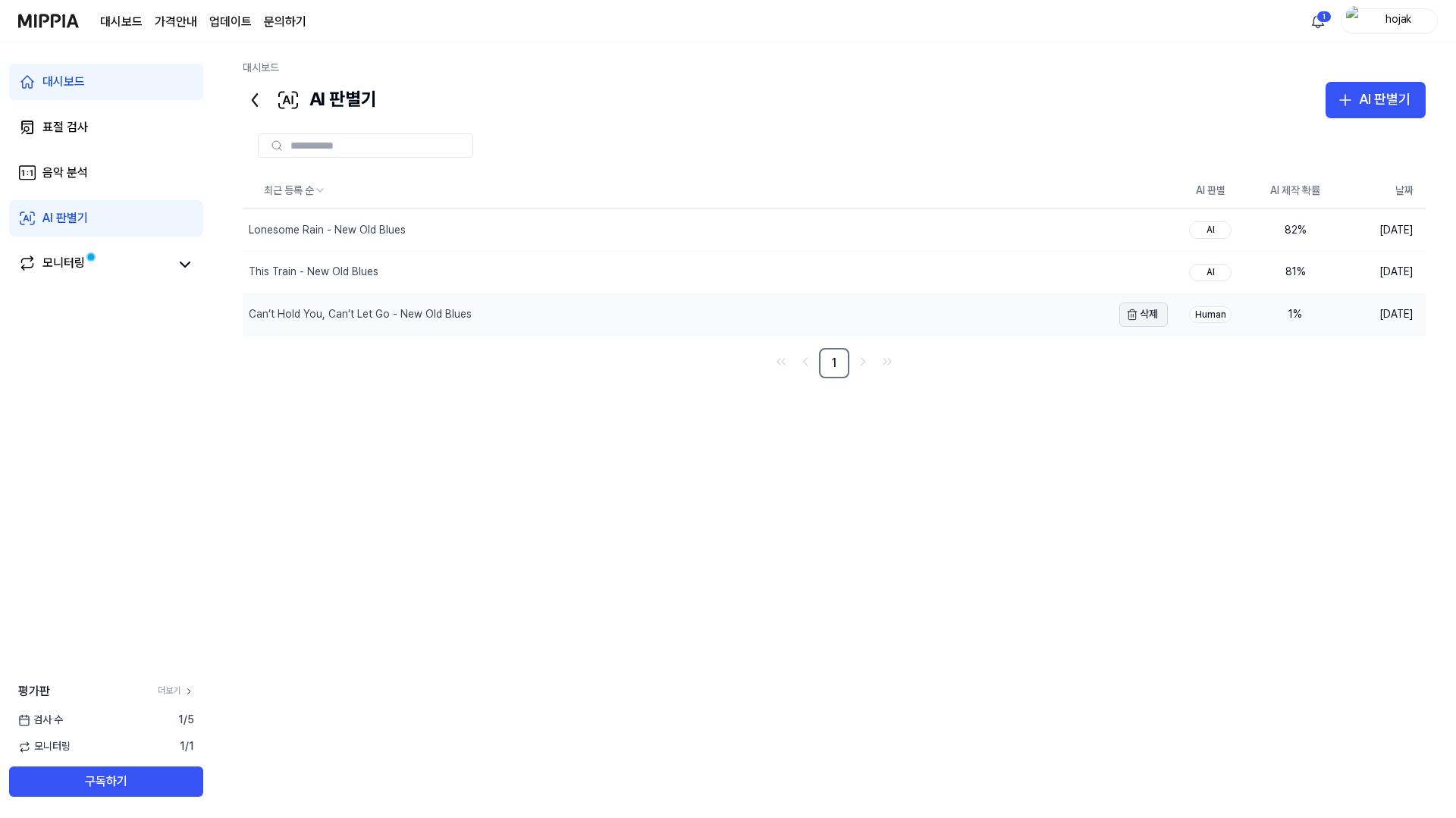
click at [1159, 314] on button "삭제" at bounding box center [1142, 314] width 48 height 25
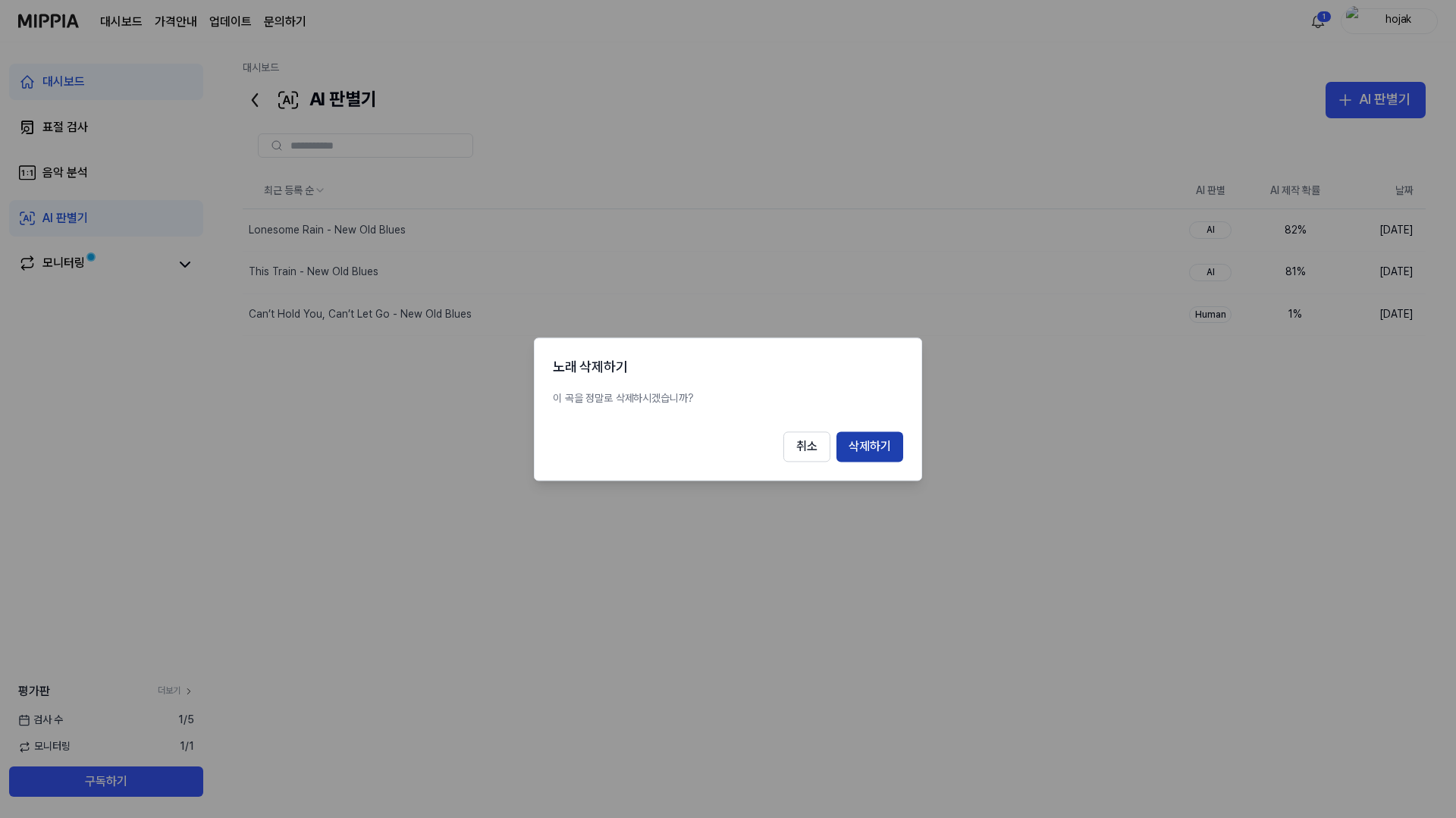
click at [872, 449] on button "삭제하기" at bounding box center [870, 447] width 67 height 31
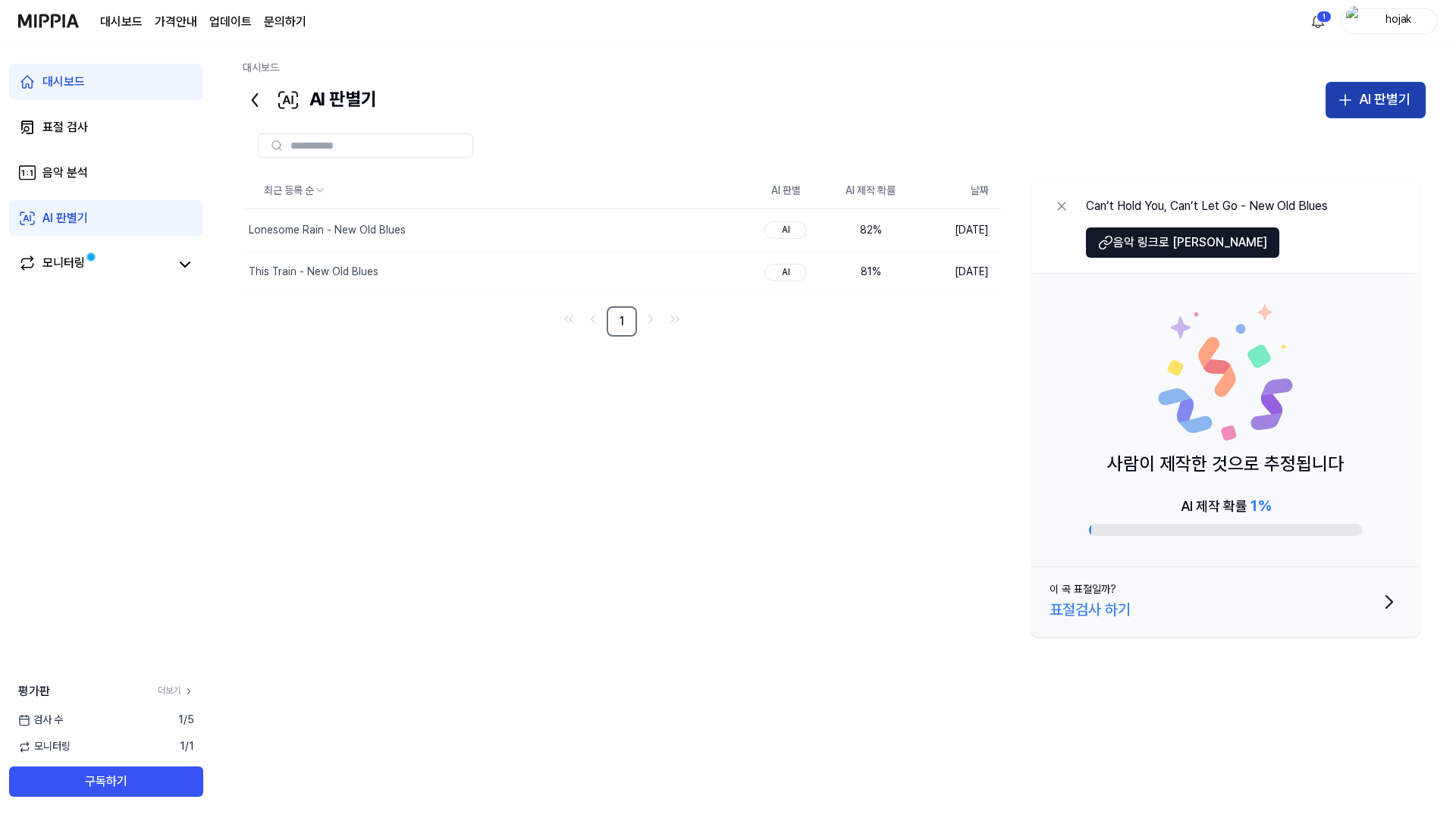
click at [1365, 99] on div "AI 판별기" at bounding box center [1384, 100] width 52 height 22
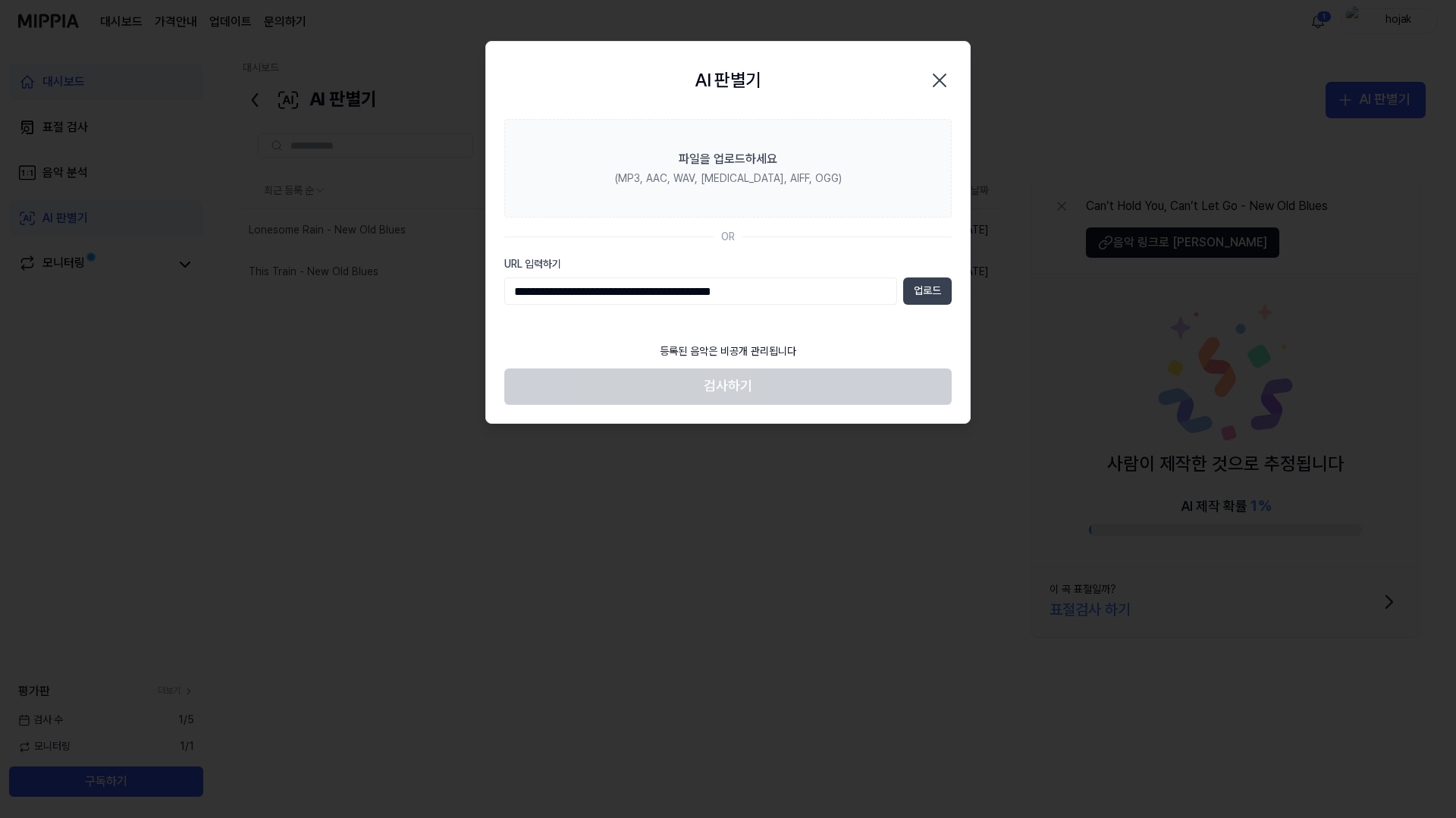
type input "**********"
click at [922, 297] on button "업로드" at bounding box center [926, 291] width 48 height 27
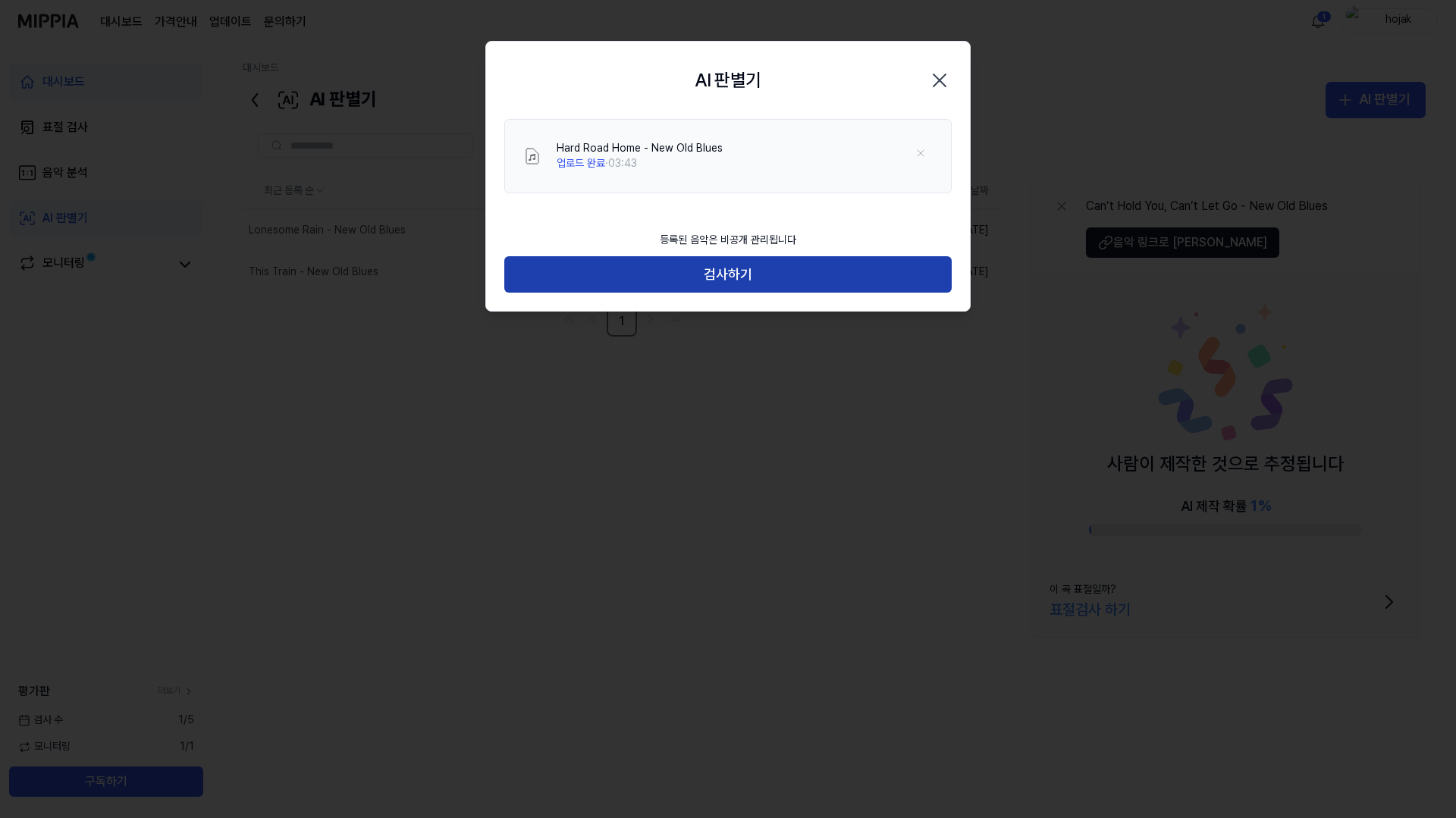
click at [717, 270] on button "검사하기" at bounding box center [728, 274] width 447 height 36
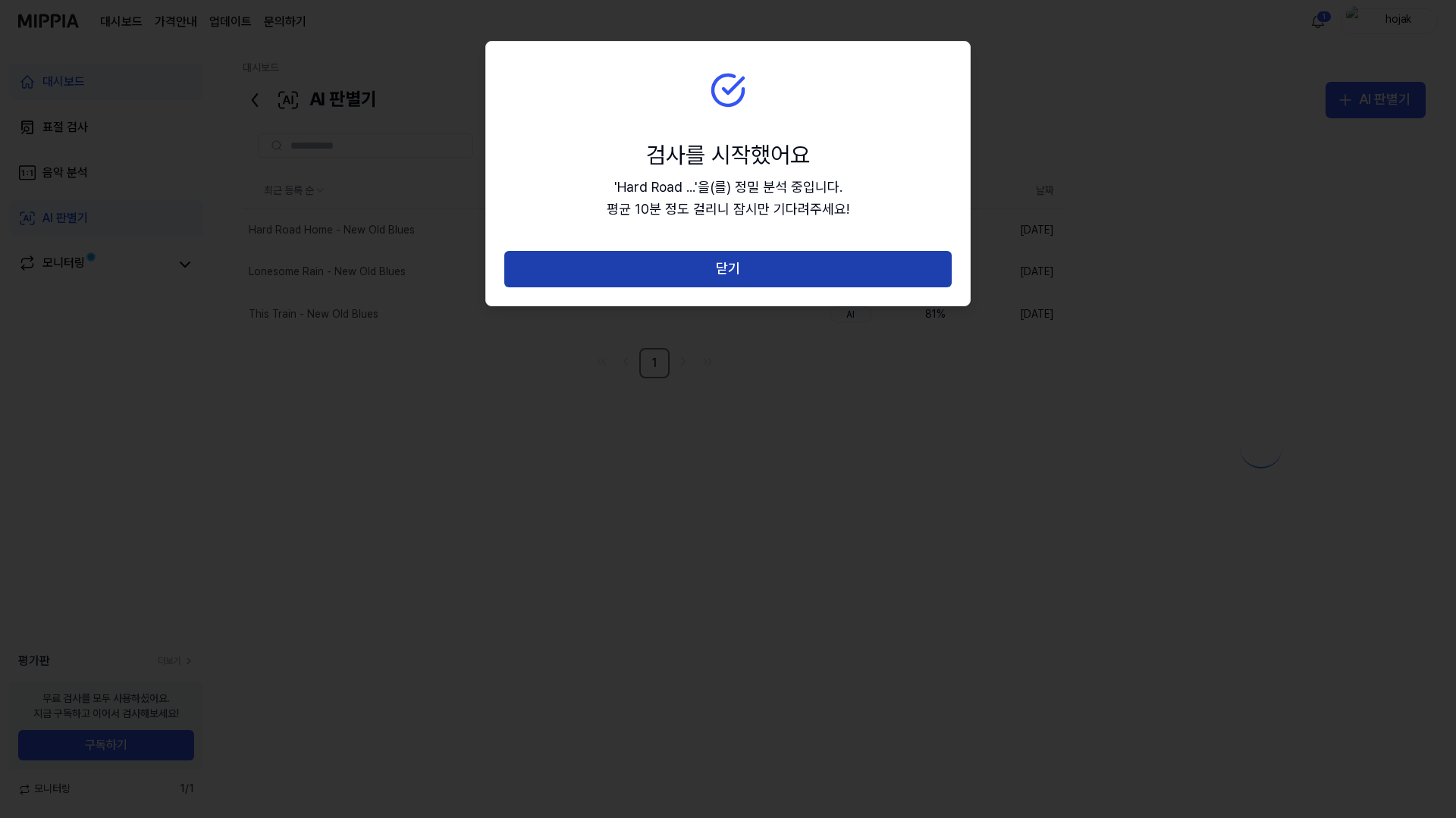
click at [672, 257] on button "닫기" at bounding box center [728, 269] width 447 height 36
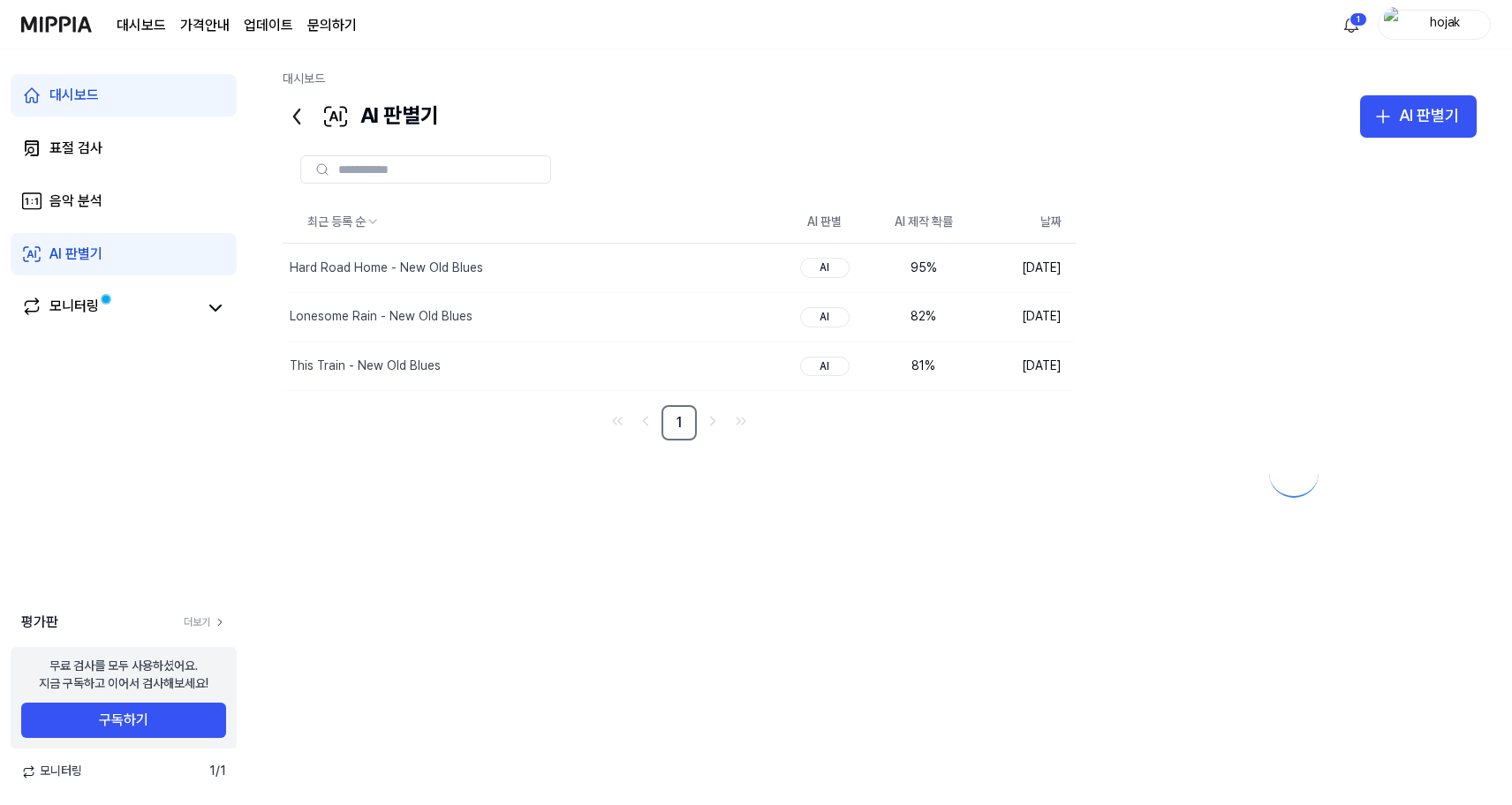
click at [55, 5] on img at bounding box center [56, 24] width 71 height 48
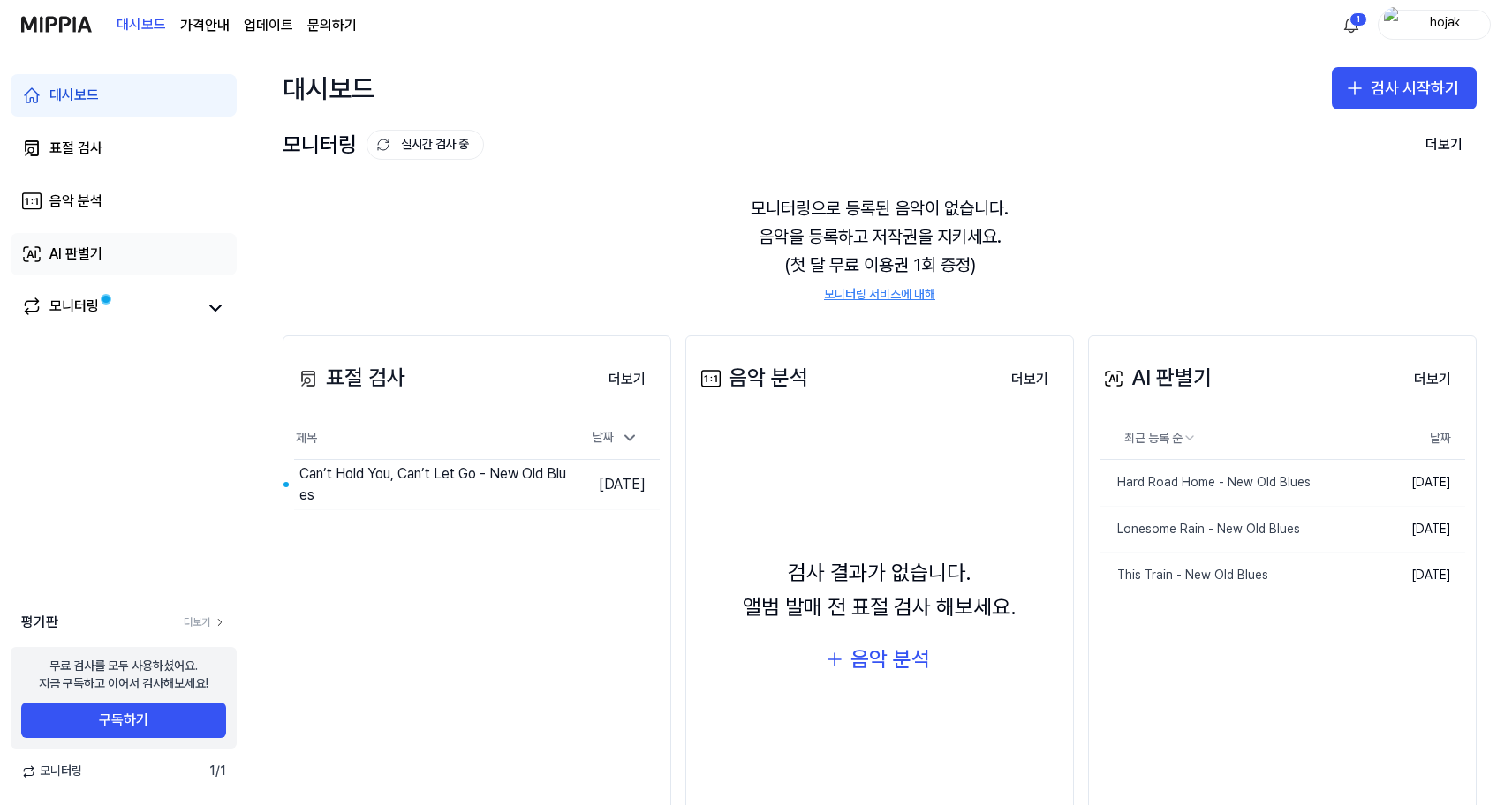
click at [88, 261] on div "AI 판별기" at bounding box center [76, 254] width 53 height 21
